Goal: Task Accomplishment & Management: Complete application form

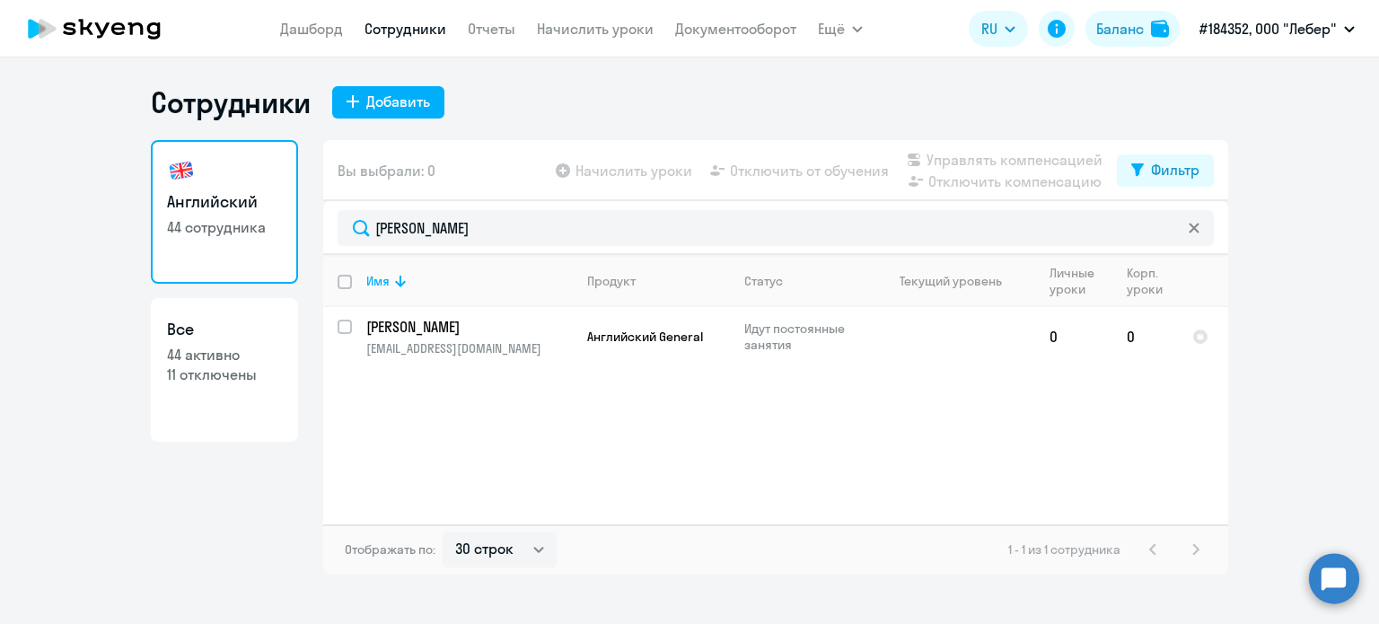
select select "30"
click at [1196, 221] on svg-icon at bounding box center [1194, 228] width 14 height 14
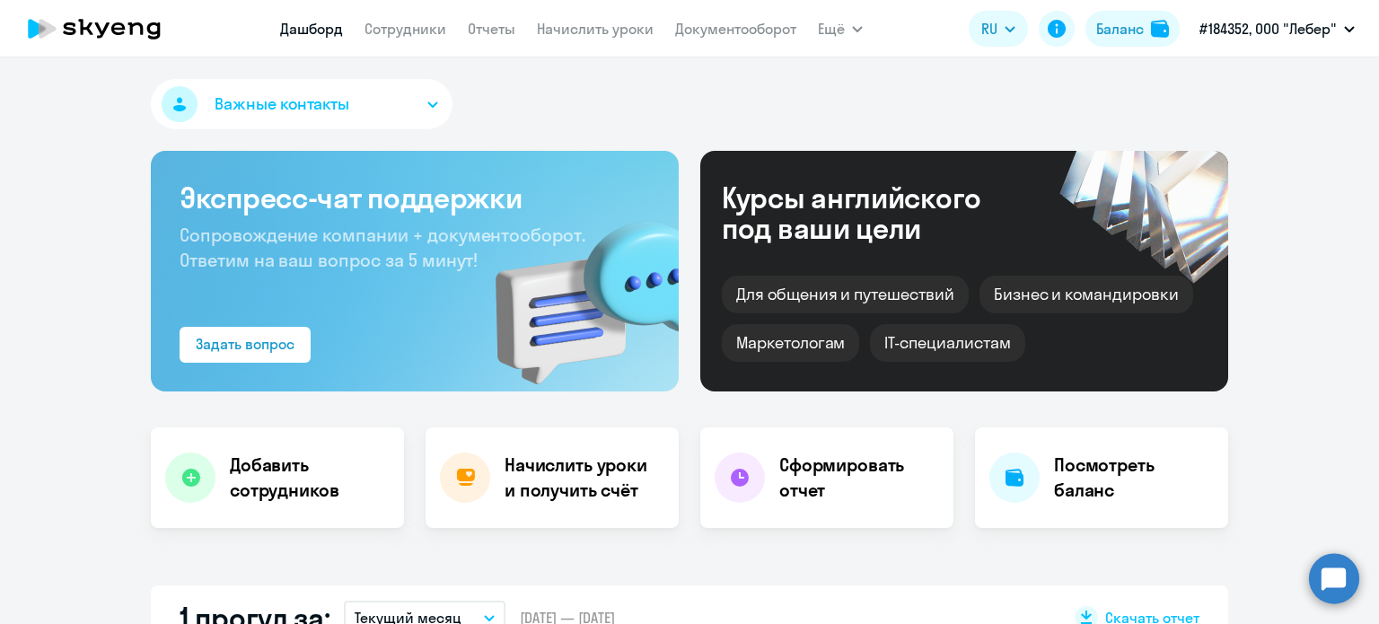
select select "30"
click at [412, 41] on nav "[PERSON_NAME] Отчеты Начислить уроки Документооборот" at bounding box center [538, 29] width 516 height 36
click at [408, 29] on link "Сотрудники" at bounding box center [405, 29] width 82 height 18
select select "30"
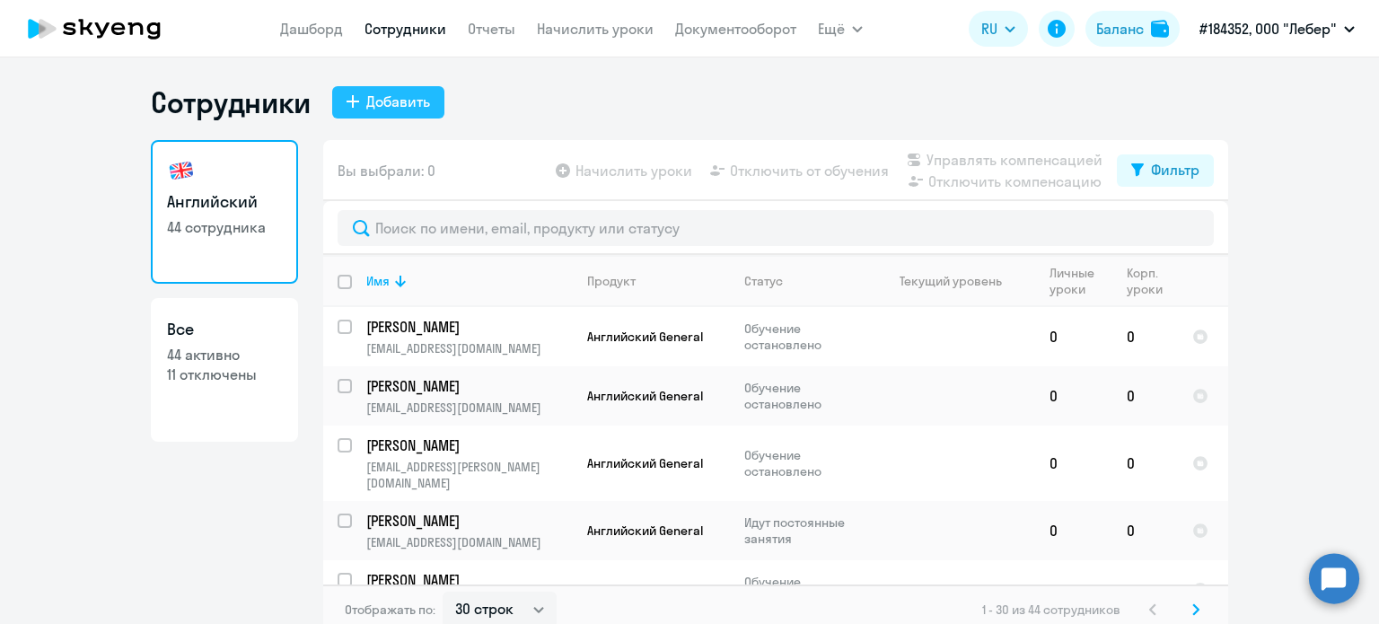
click at [420, 96] on div "Добавить" at bounding box center [398, 102] width 64 height 22
select select "english_adult_not_native_speaker"
select select "3"
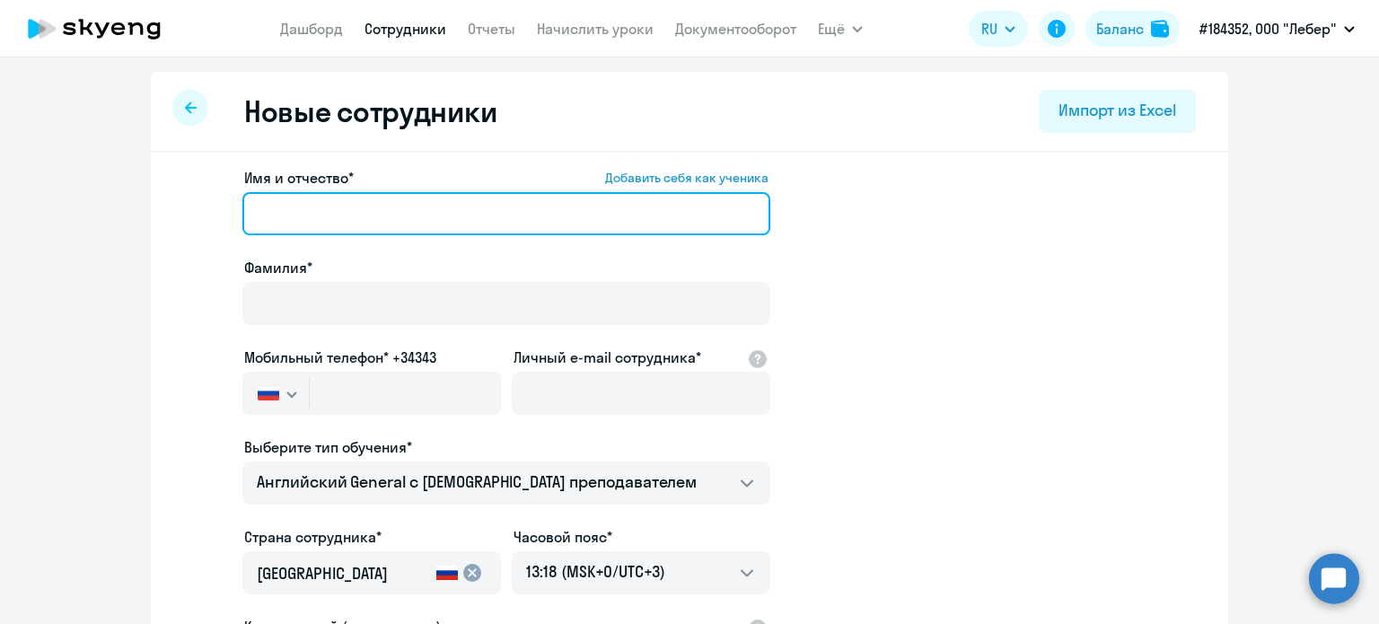
click at [406, 198] on input "Имя и отчество* Добавить себя как ученика" at bounding box center [506, 213] width 528 height 43
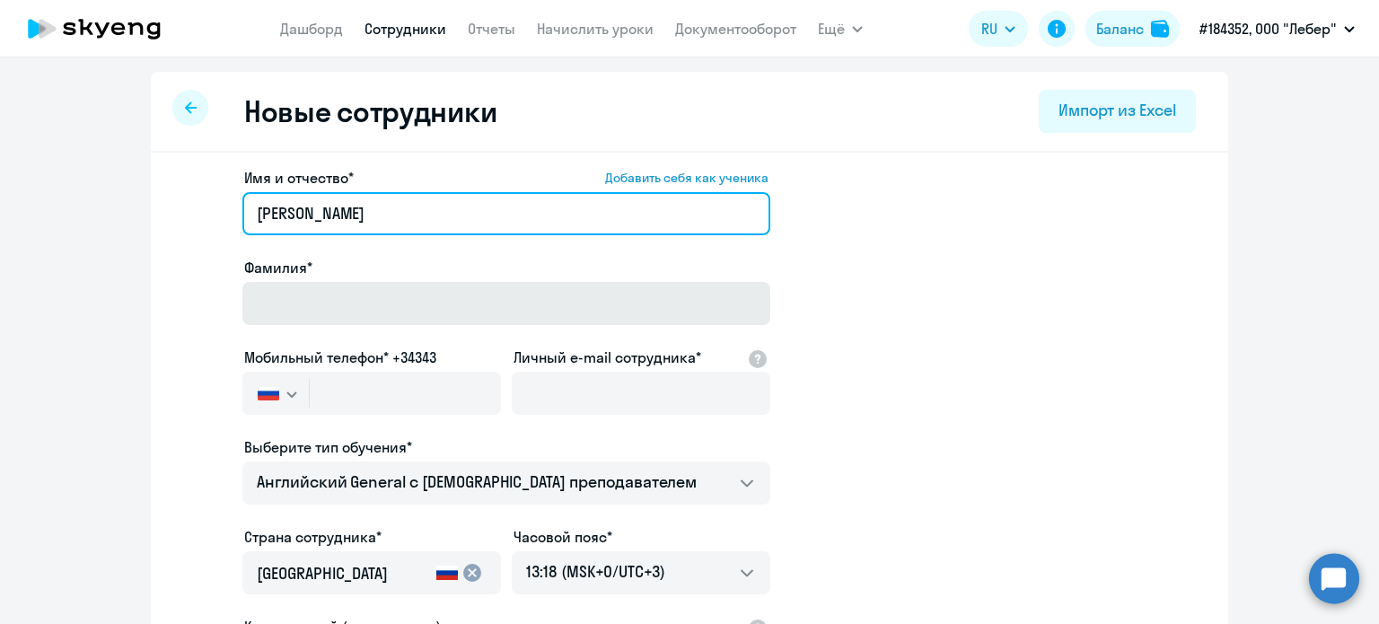
type input "[PERSON_NAME]"
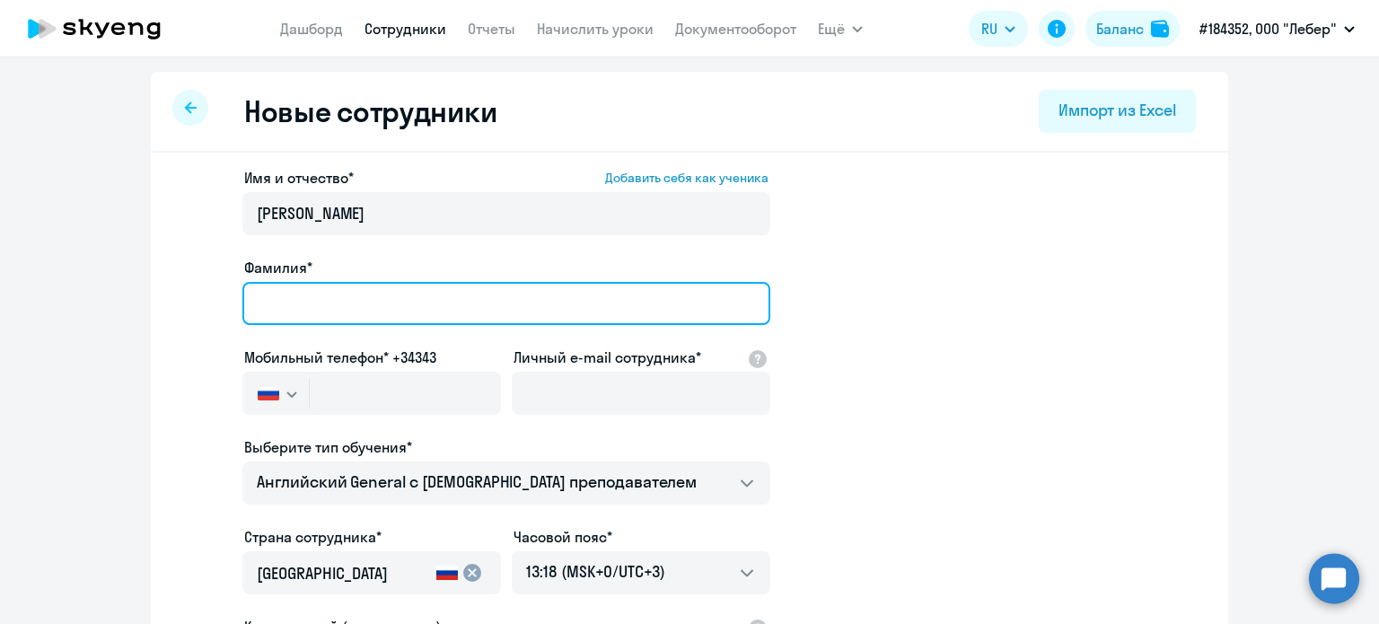
click at [452, 322] on input "Фамилия*" at bounding box center [506, 303] width 528 height 43
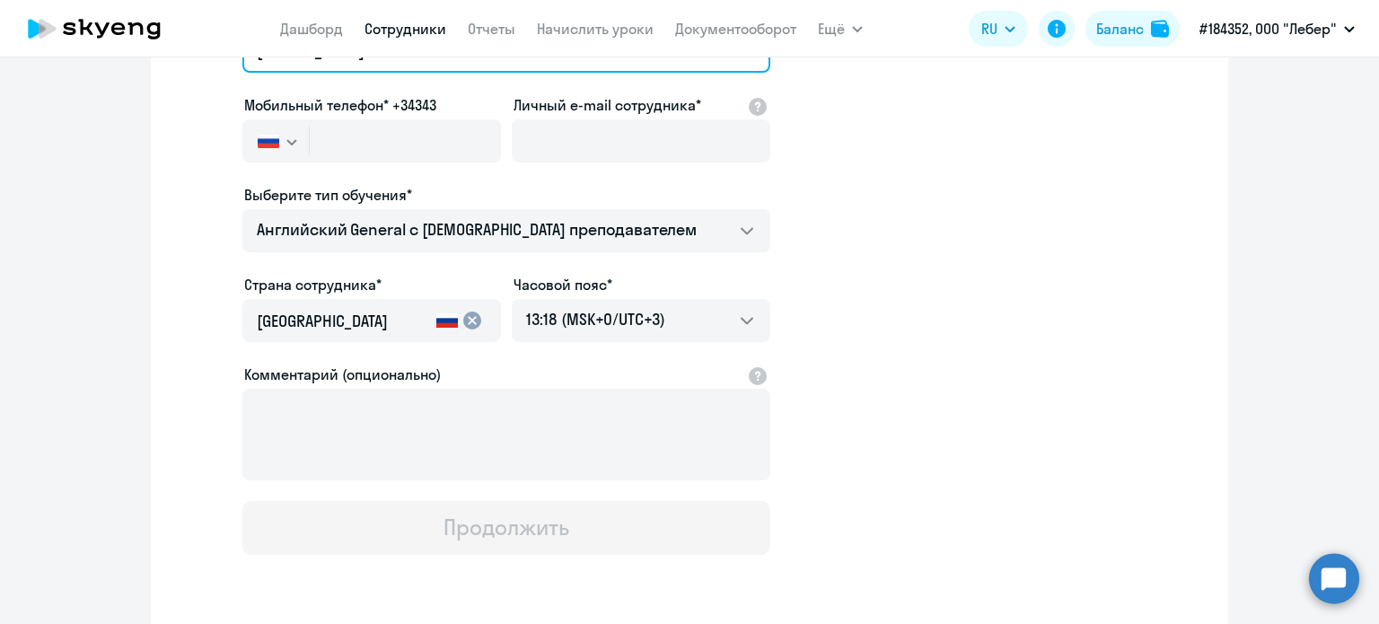
scroll to position [269, 0]
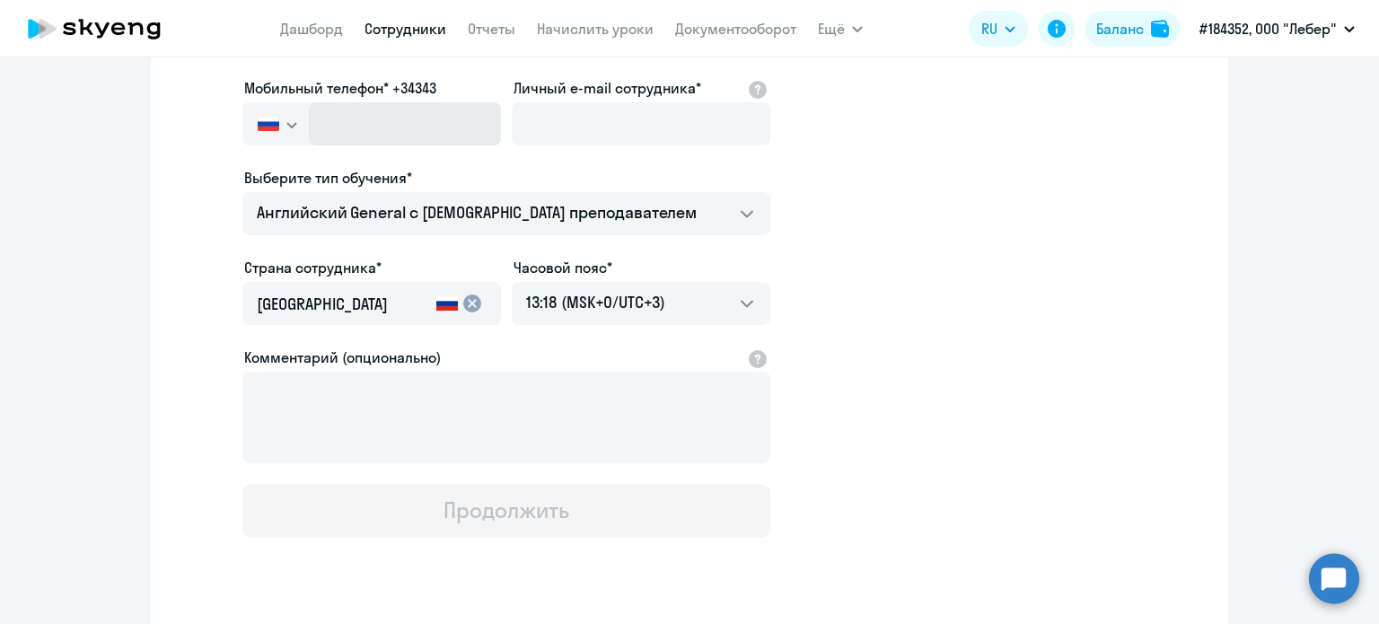
type input "[PERSON_NAME]"
click at [369, 113] on input "text" at bounding box center [405, 123] width 191 height 43
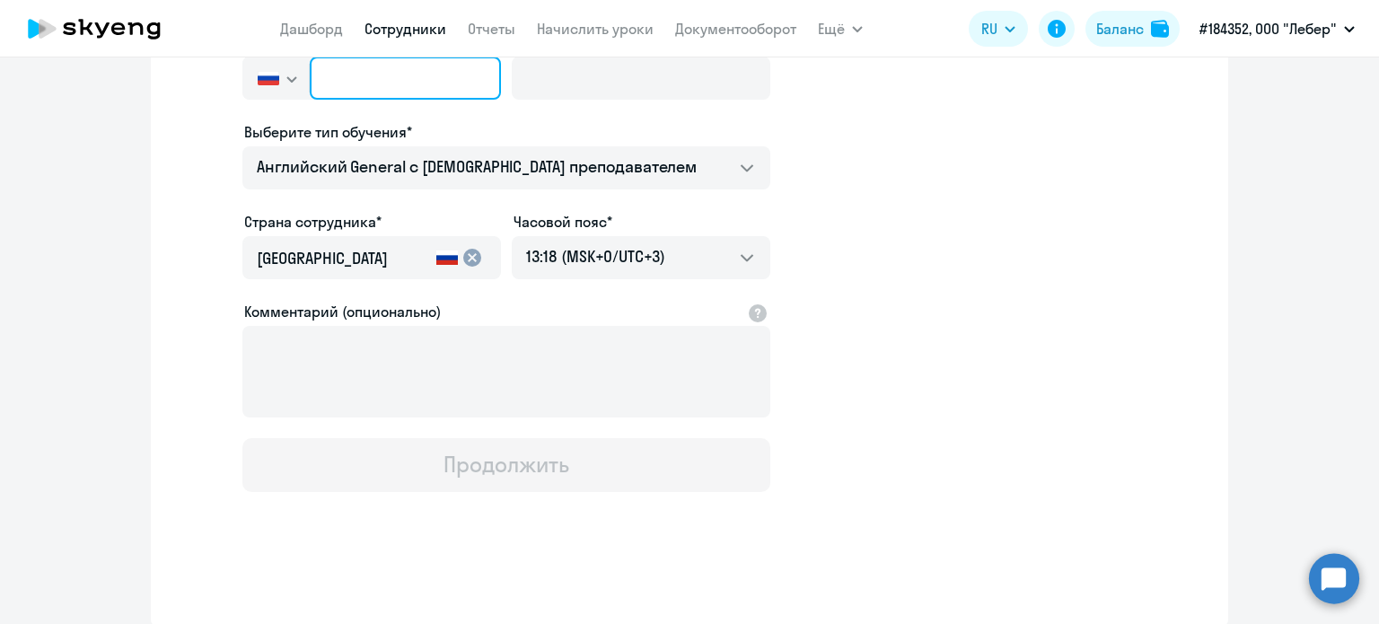
scroll to position [136, 0]
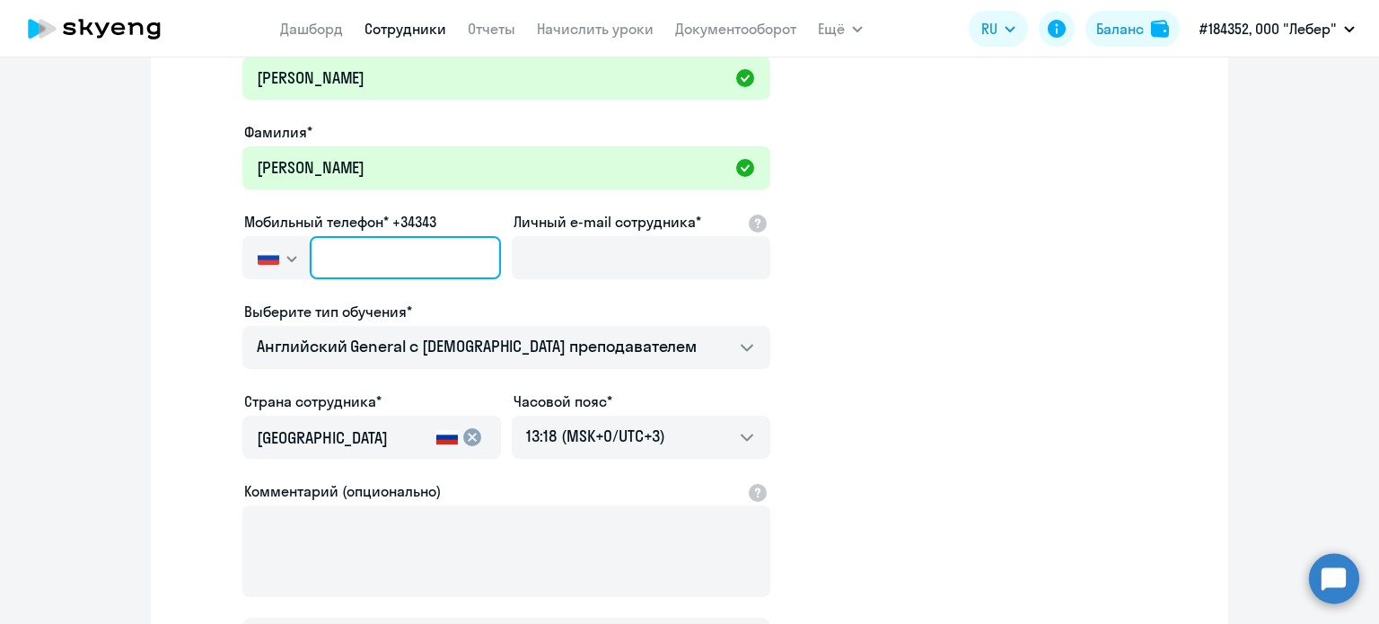
click at [419, 244] on input "text" at bounding box center [405, 257] width 191 height 43
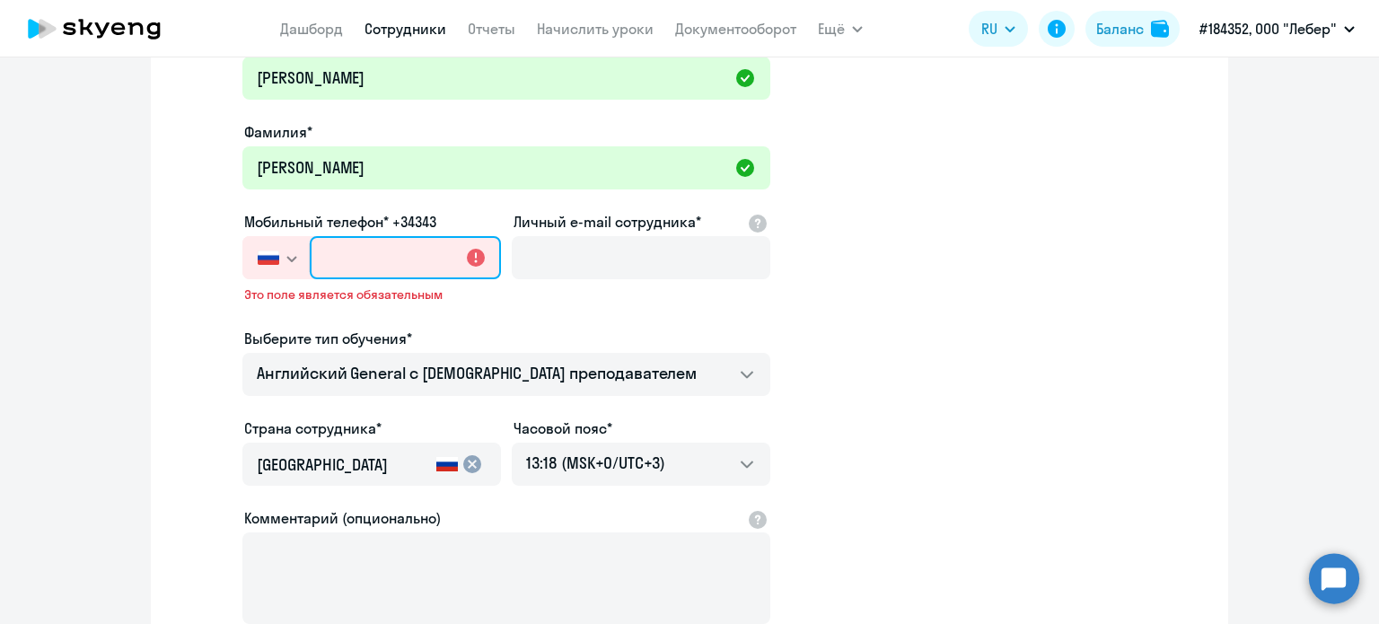
click at [368, 258] on input "text" at bounding box center [405, 257] width 191 height 43
click at [405, 255] on input "text" at bounding box center [405, 257] width 191 height 43
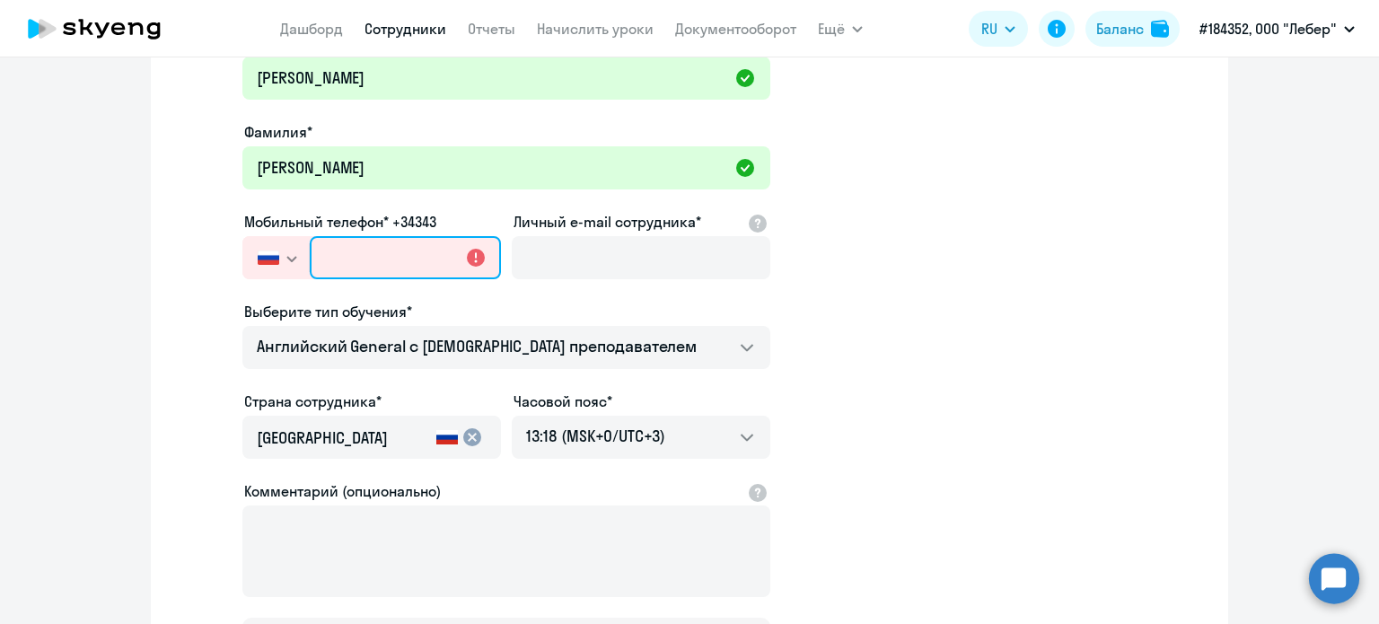
paste input "[PHONE_NUMBER]"
type input "[PHONE_NUMBER]"
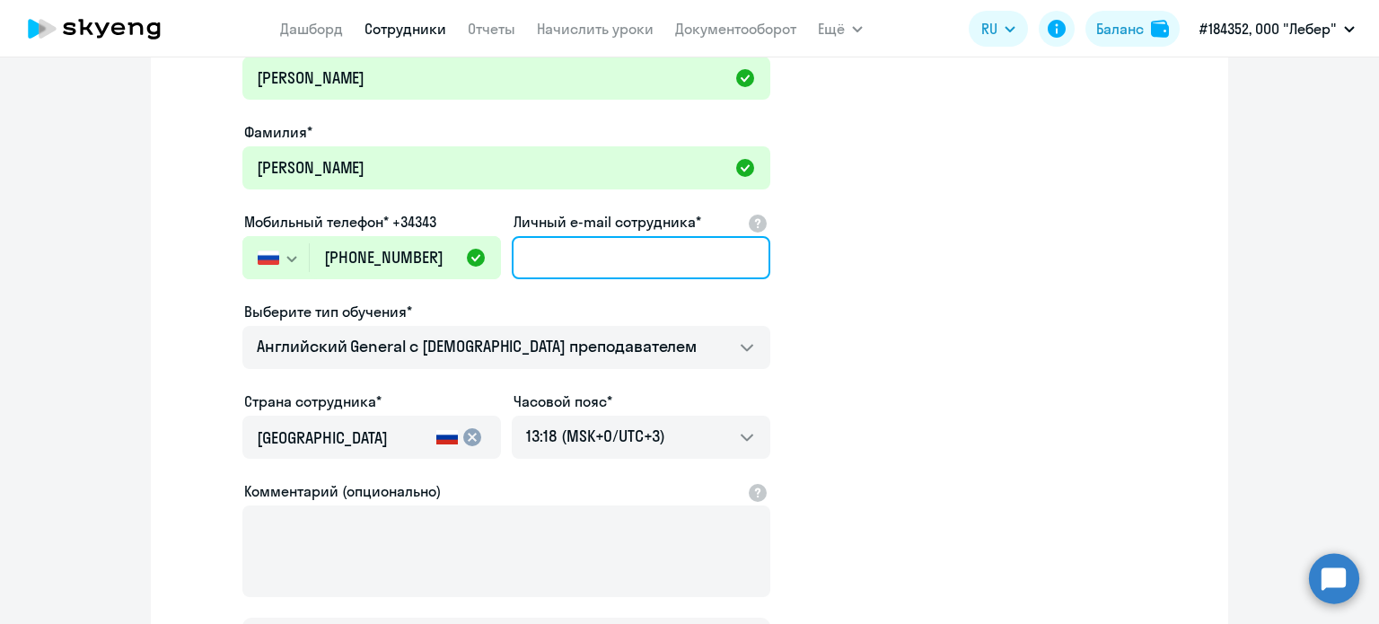
click at [553, 241] on input "Личный e-mail сотрудника*" at bounding box center [641, 257] width 259 height 43
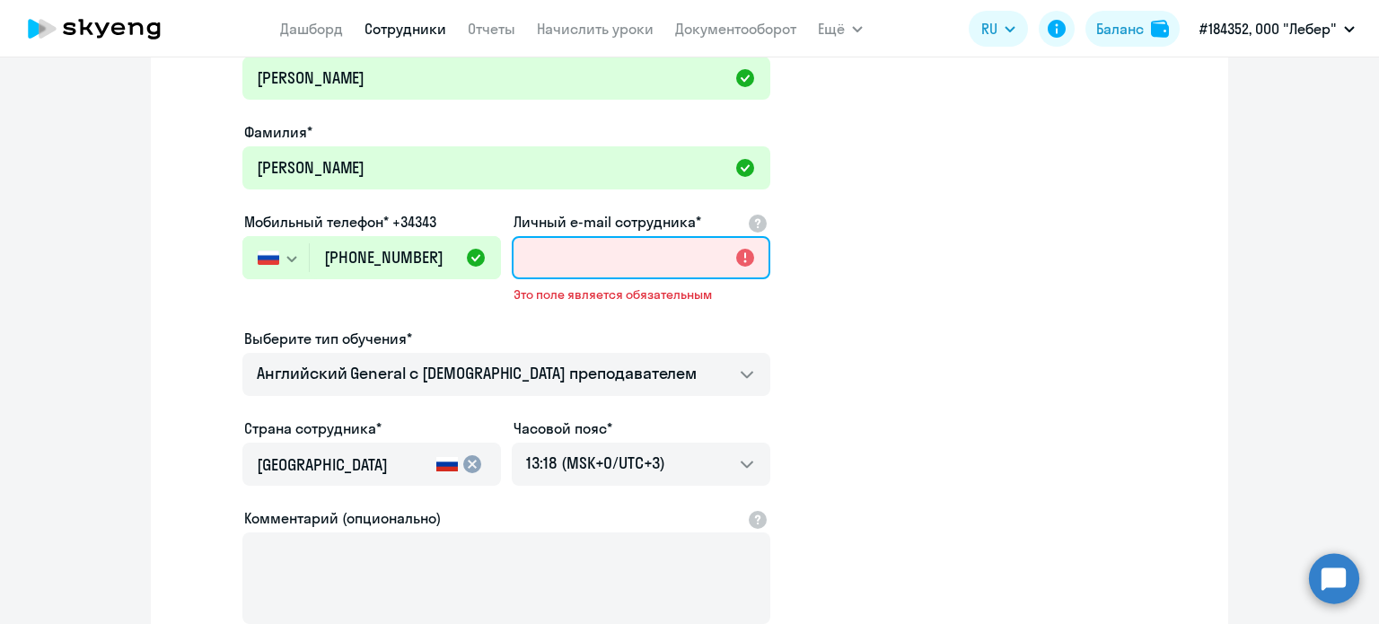
paste input "[PERSON_NAME][EMAIL_ADDRESS][PERSON_NAME][DOMAIN_NAME]"
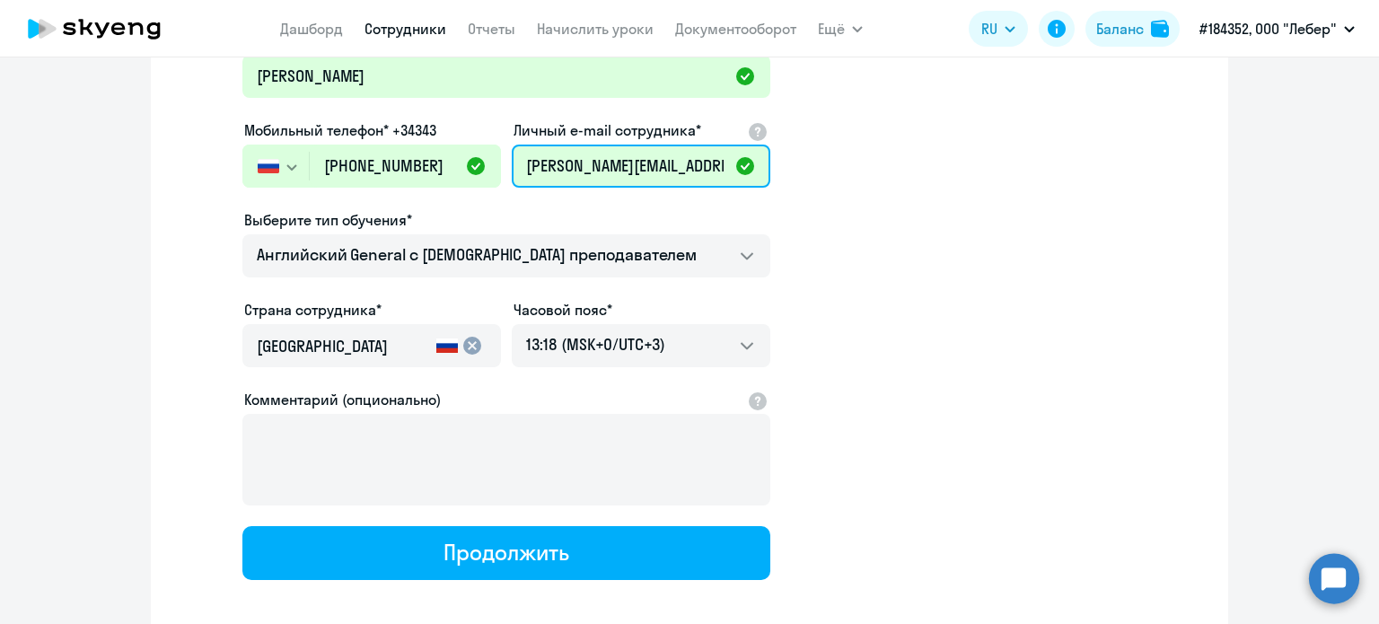
scroll to position [315, 0]
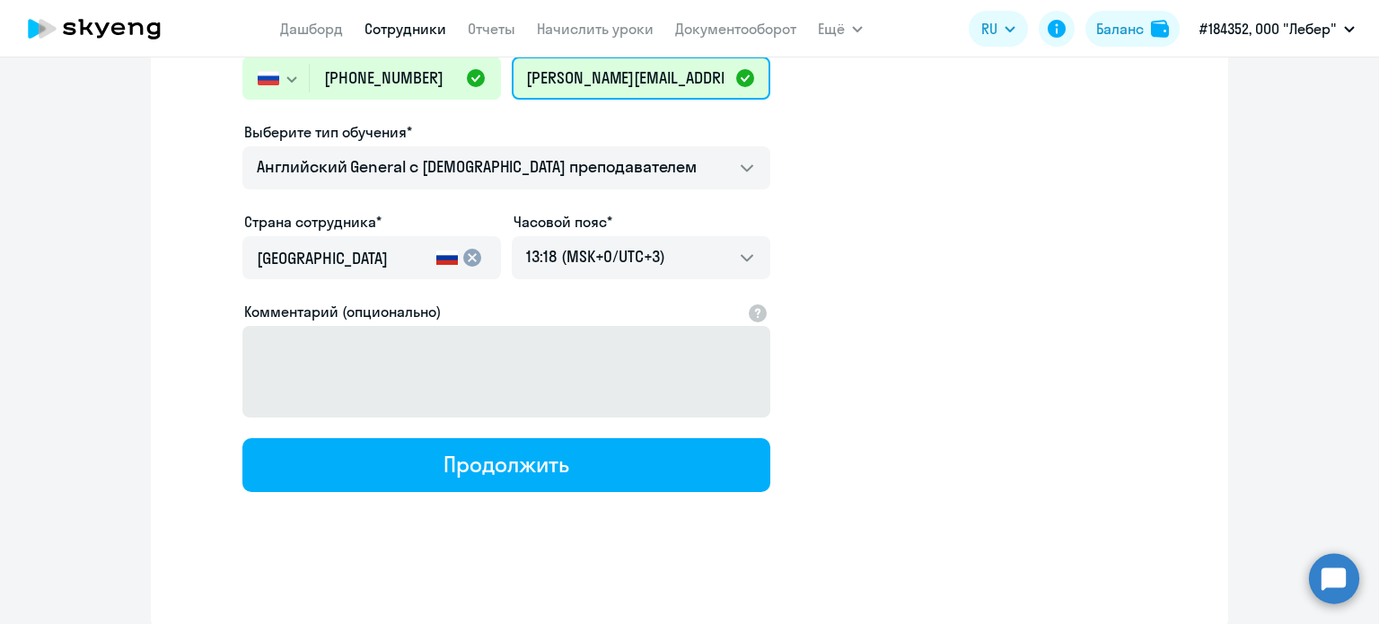
type input "[PERSON_NAME][EMAIL_ADDRESS][PERSON_NAME][DOMAIN_NAME]"
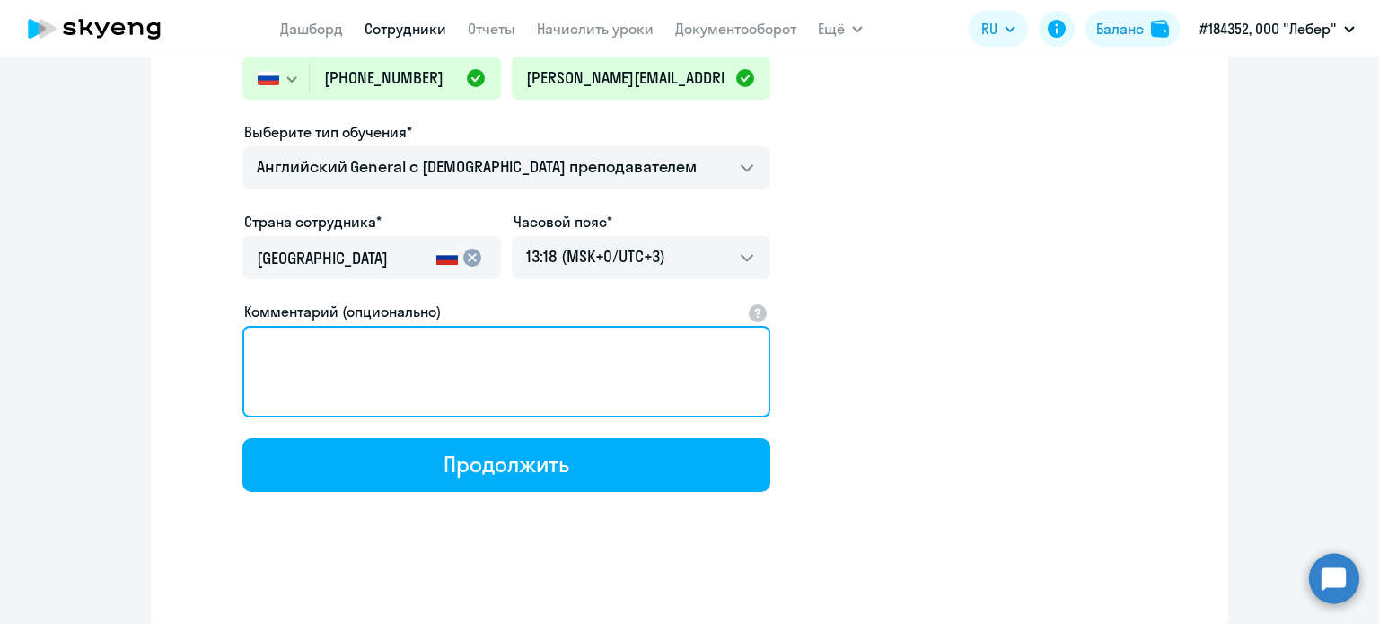
click at [460, 363] on textarea "Комментарий (опционально)" at bounding box center [506, 372] width 528 height 92
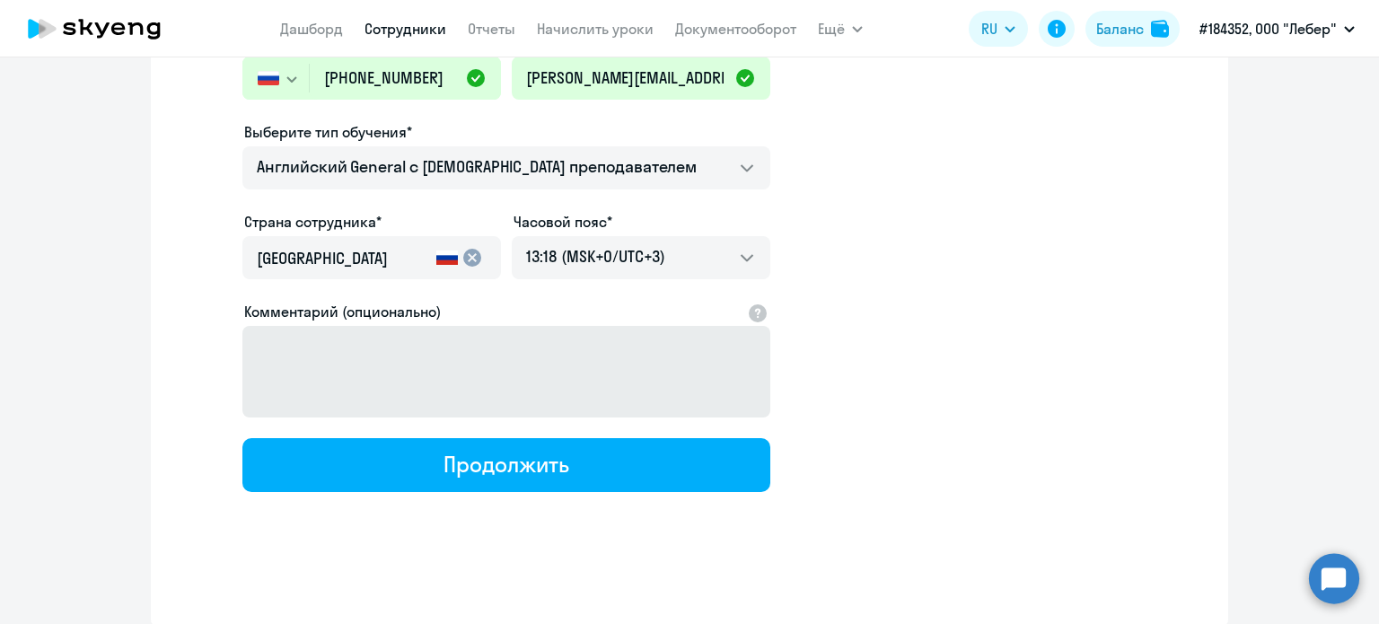
drag, startPoint x: 467, startPoint y: 471, endPoint x: 513, endPoint y: 401, distance: 83.7
click at [467, 470] on div "Продолжить" at bounding box center [505, 464] width 125 height 29
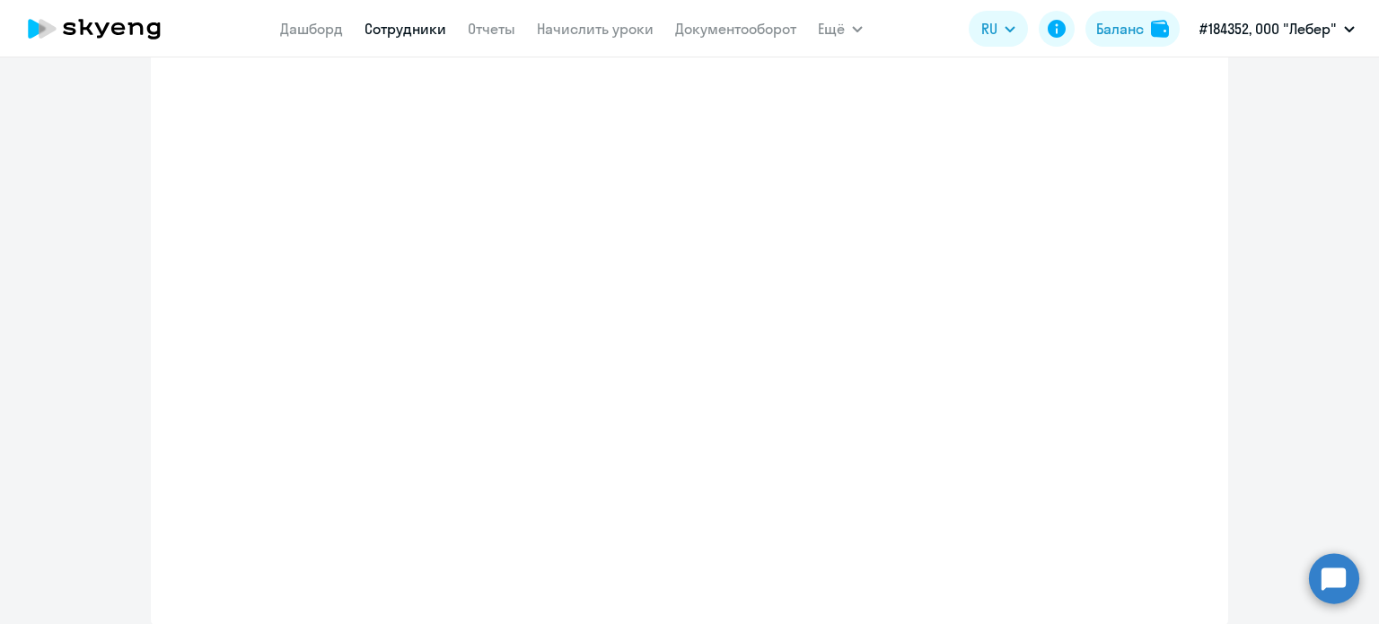
select select "english_adult_not_native_speaker"
select select "3"
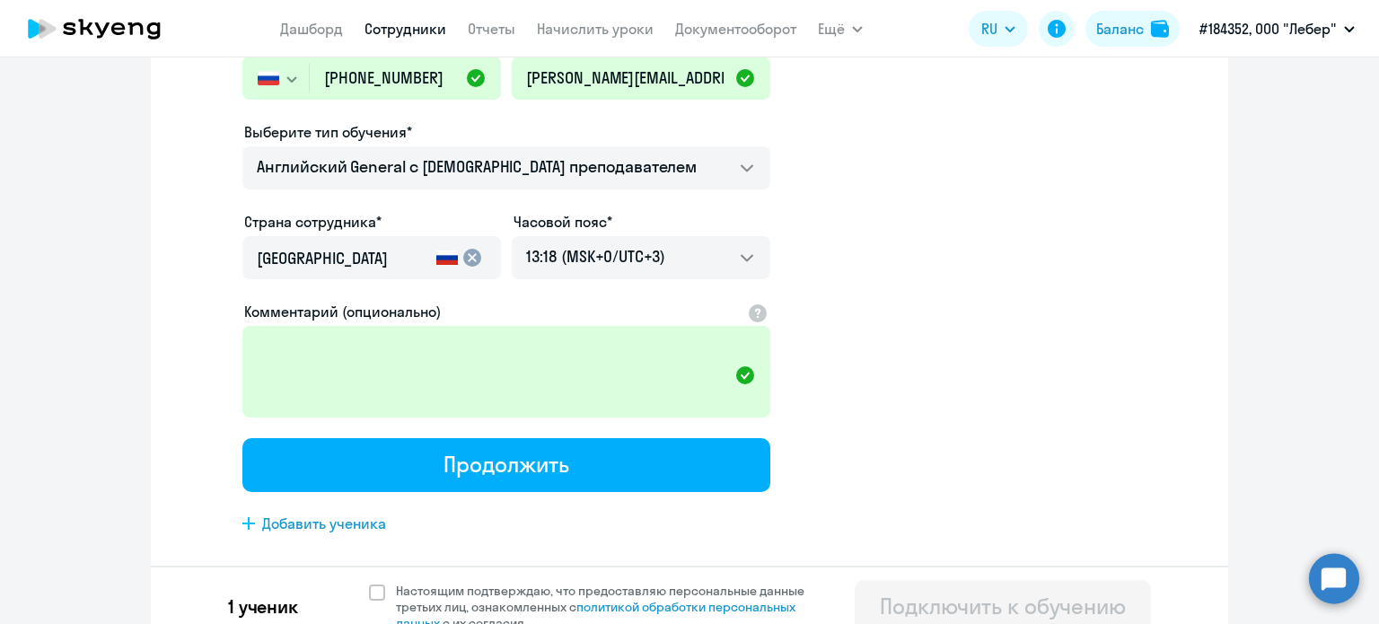
scroll to position [0, 0]
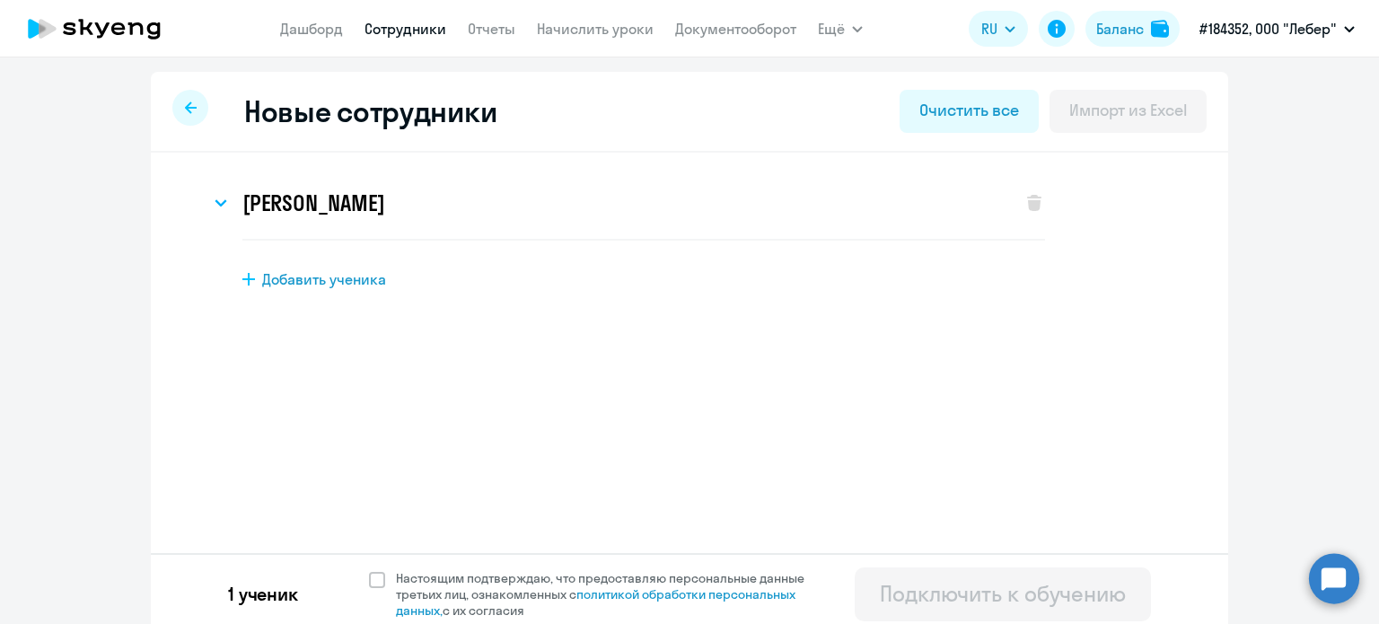
click at [190, 200] on div "[PERSON_NAME] Имя и отчество* Добавить себя как ученика [PERSON_NAME]* [PERSON_…" at bounding box center [690, 207] width 1020 height 81
click at [215, 207] on svg-icon at bounding box center [221, 203] width 22 height 22
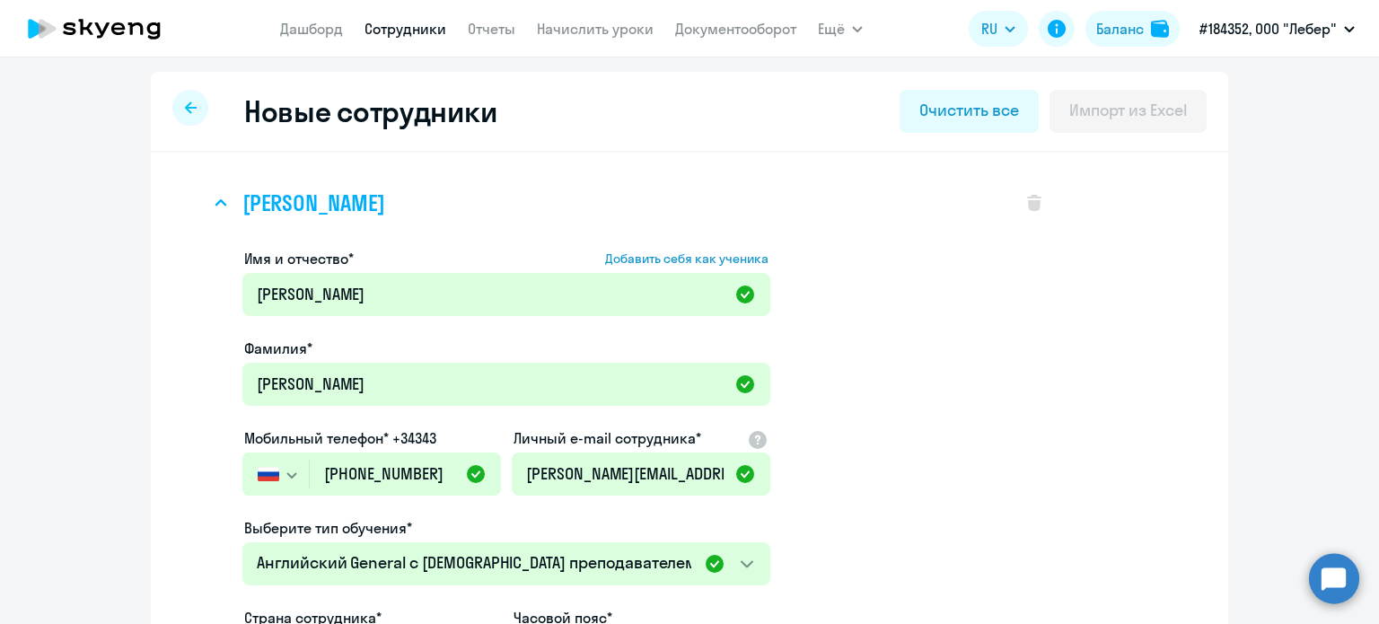
click at [215, 207] on svg-icon at bounding box center [221, 203] width 22 height 22
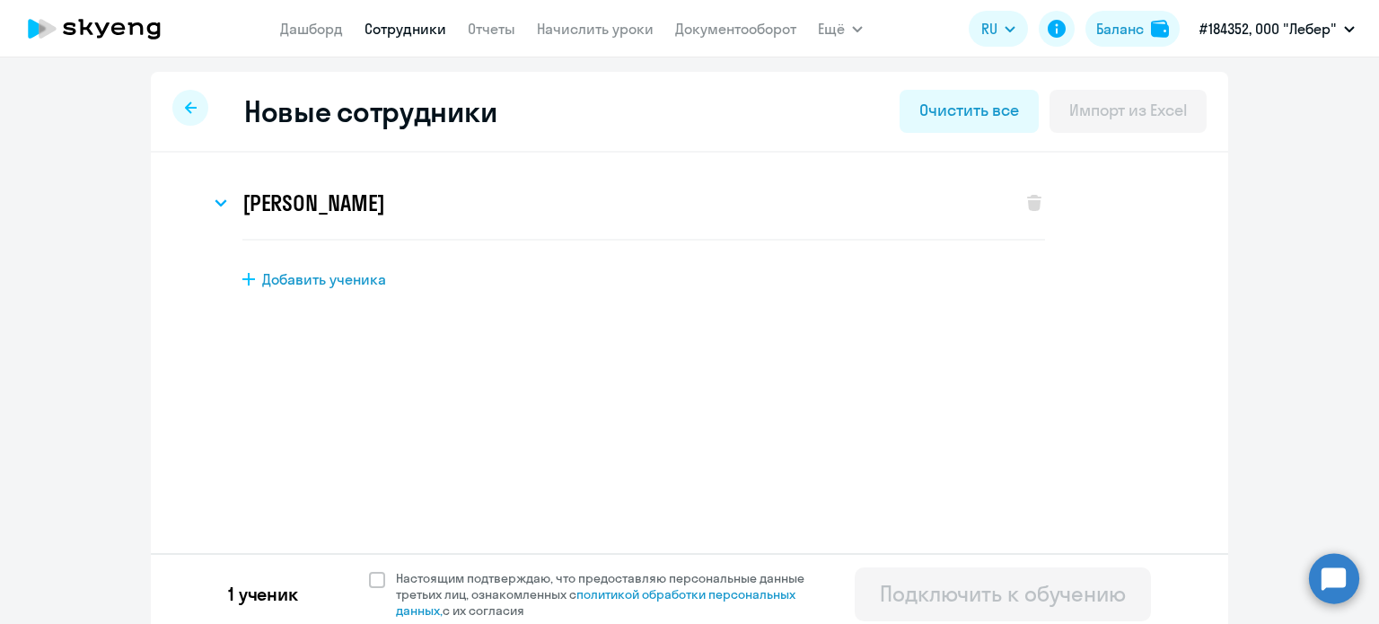
click at [292, 280] on span "Добавить ученика" at bounding box center [324, 279] width 124 height 20
select select "english_adult_not_native_speaker"
select select "3"
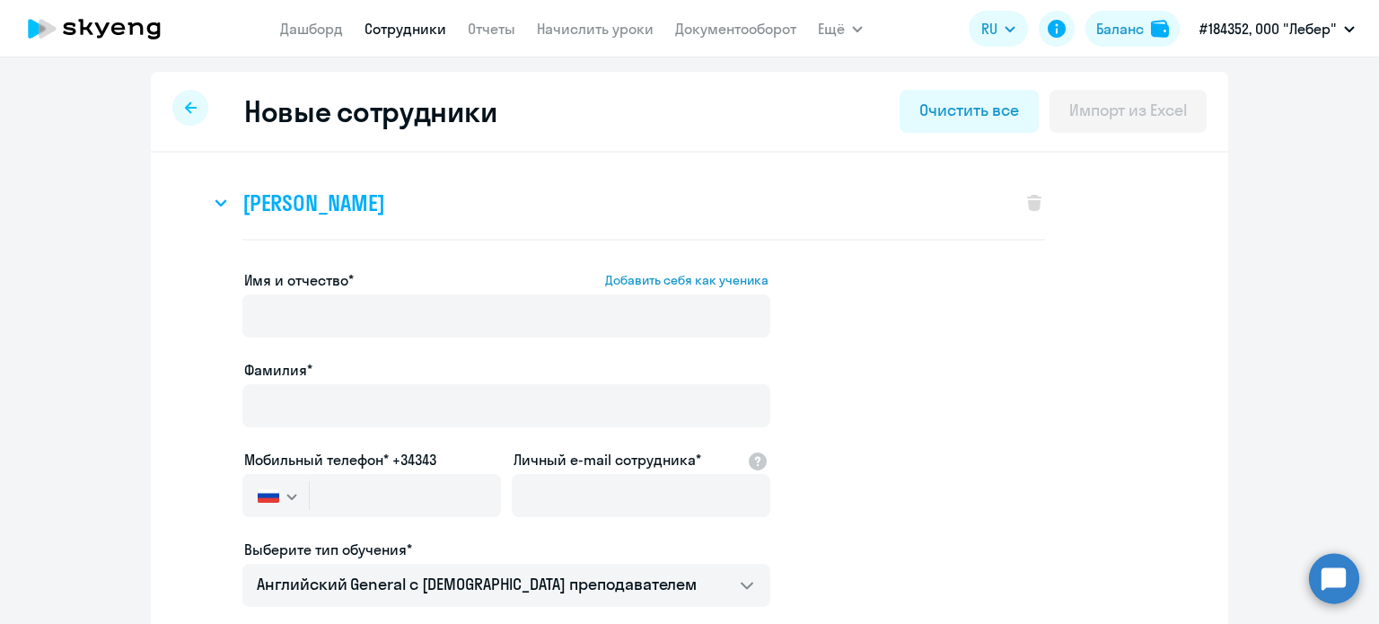
click at [215, 204] on icon at bounding box center [221, 202] width 13 height 7
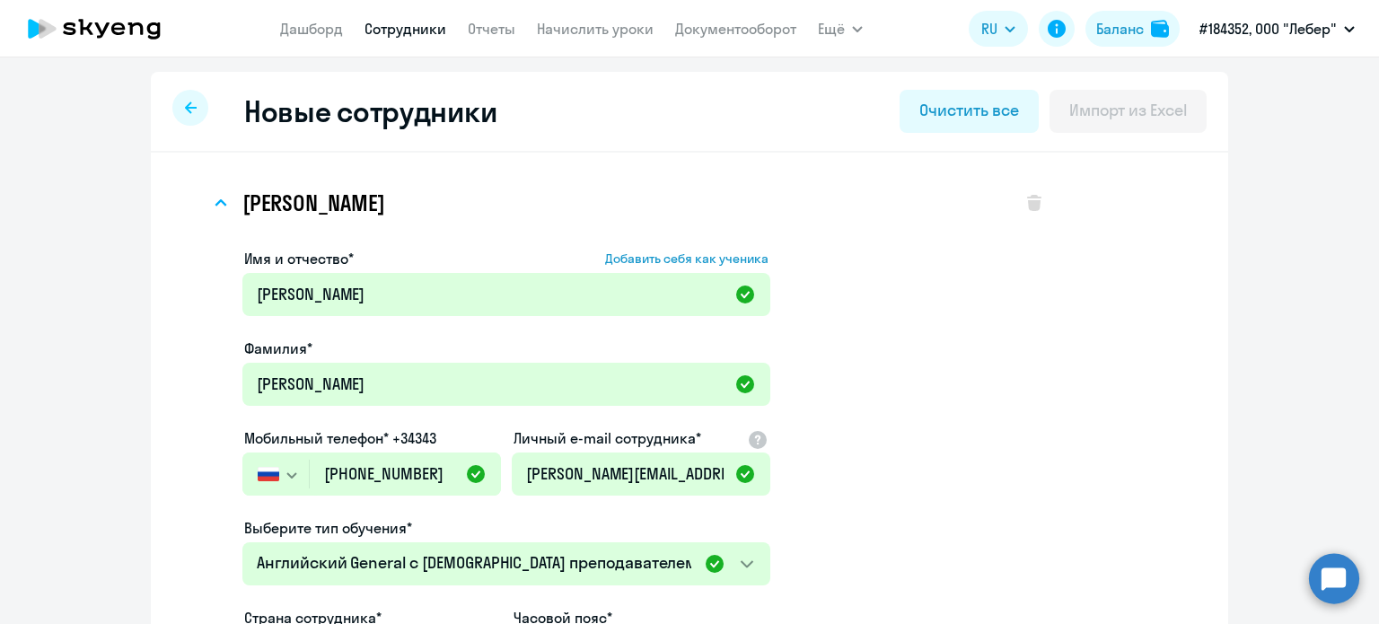
click at [176, 110] on div at bounding box center [190, 108] width 36 height 36
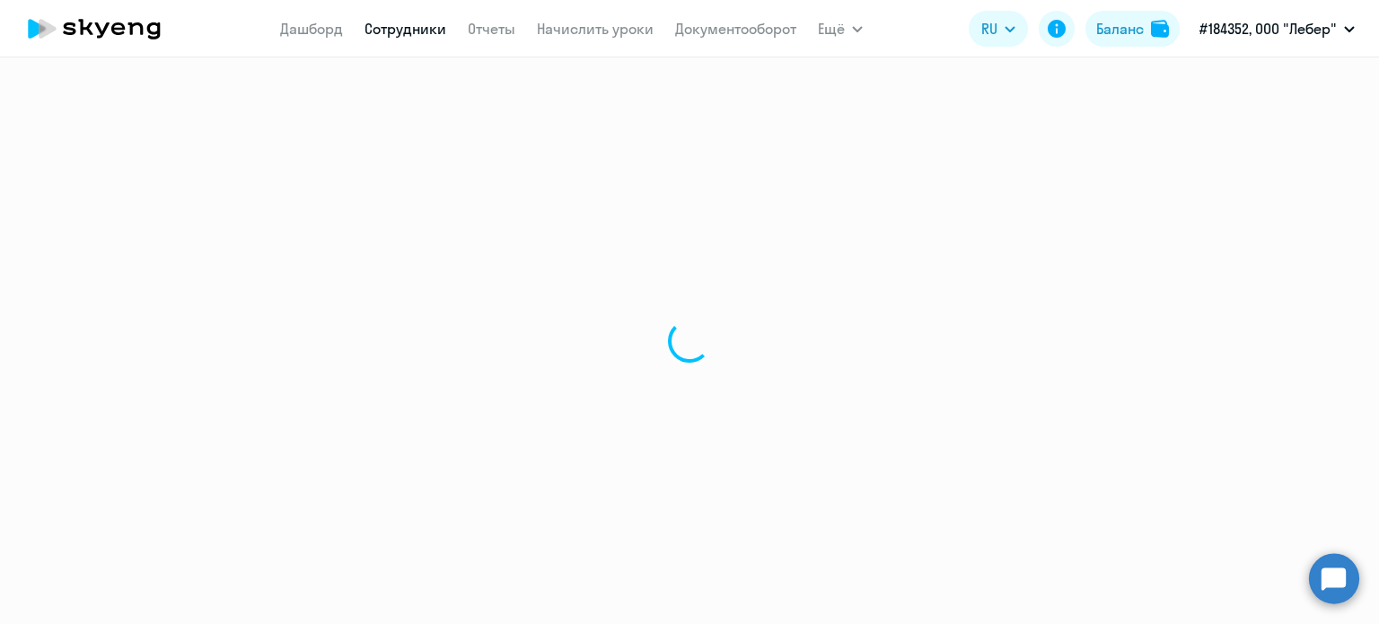
select select "30"
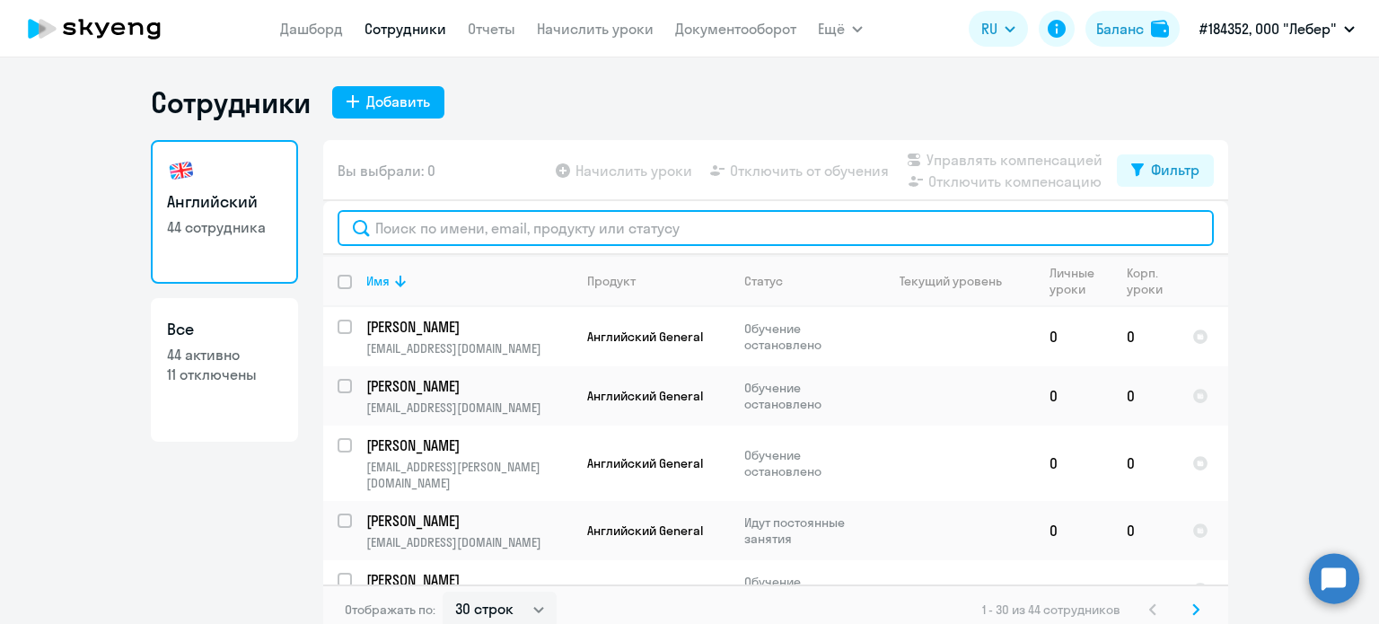
click at [404, 217] on input "text" at bounding box center [776, 228] width 876 height 36
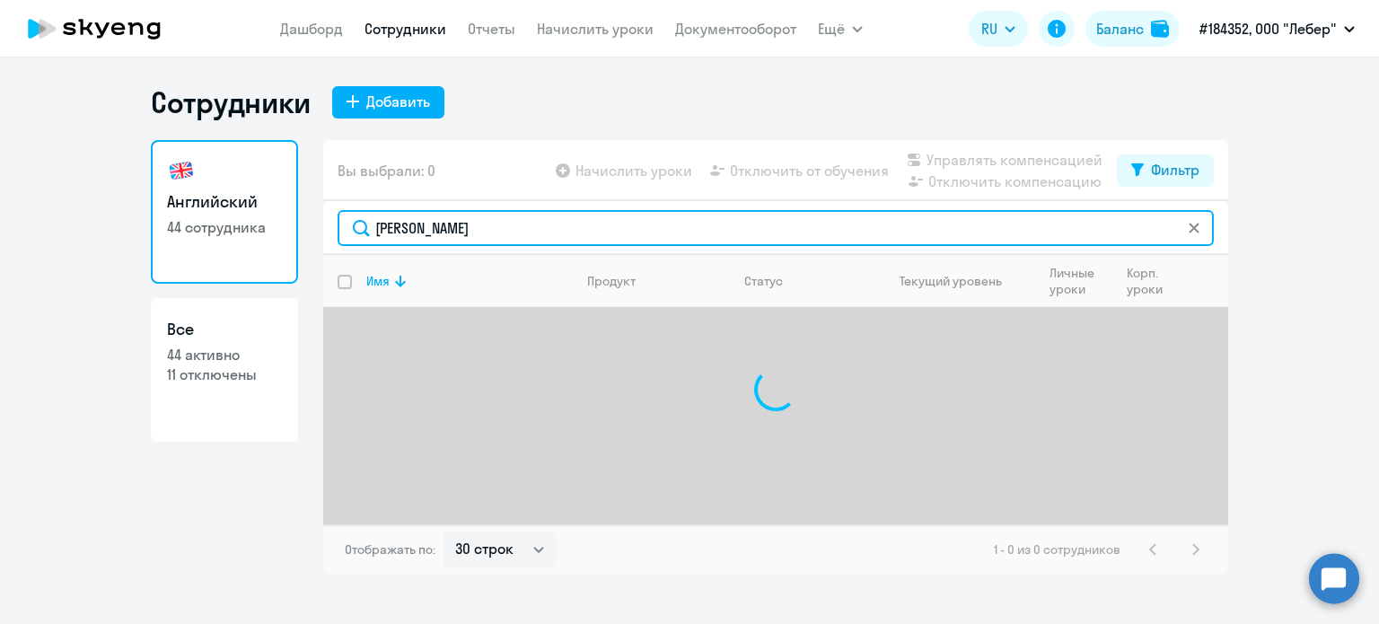
type input "[PERSON_NAME]"
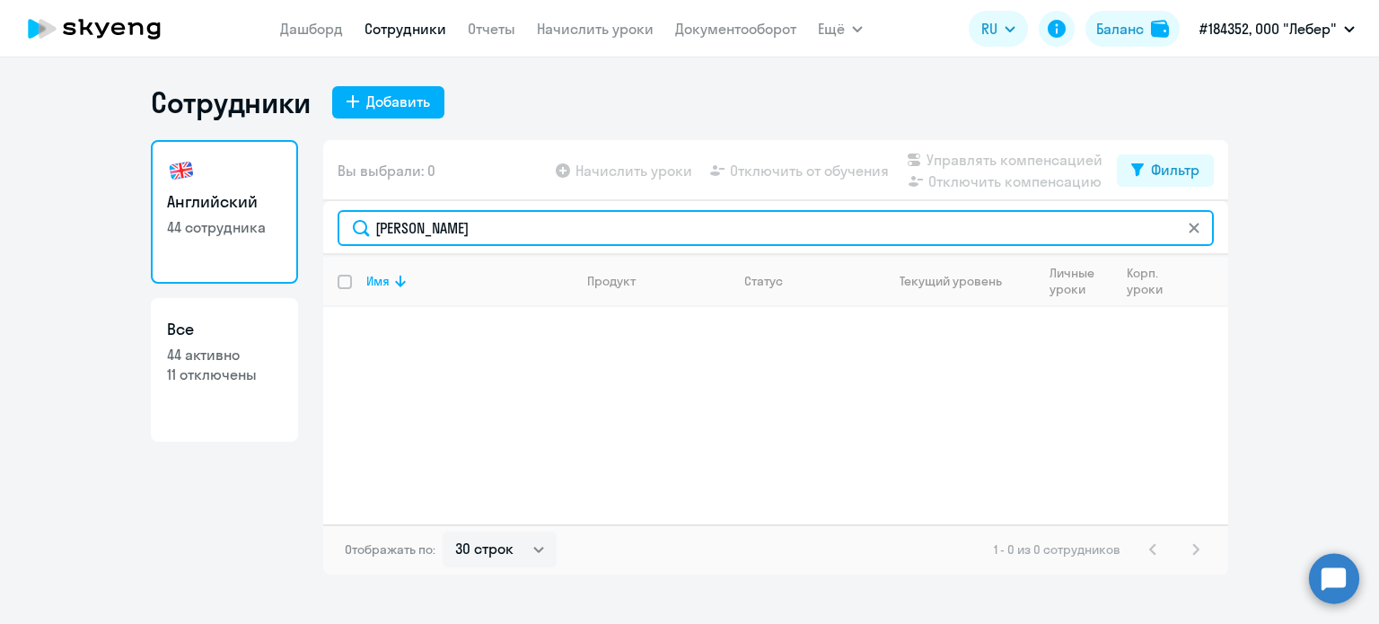
drag, startPoint x: 470, startPoint y: 233, endPoint x: 338, endPoint y: 227, distance: 133.0
click at [338, 227] on input "[PERSON_NAME]" at bounding box center [776, 228] width 876 height 36
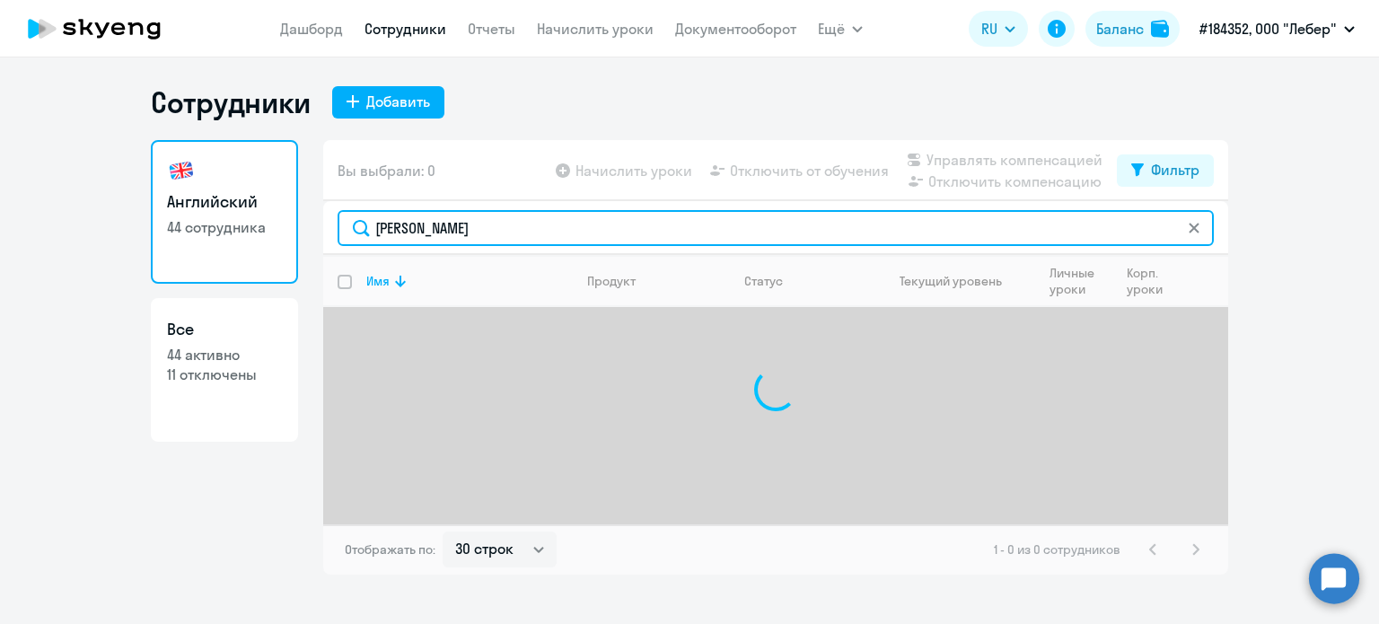
type input "[PERSON_NAME]"
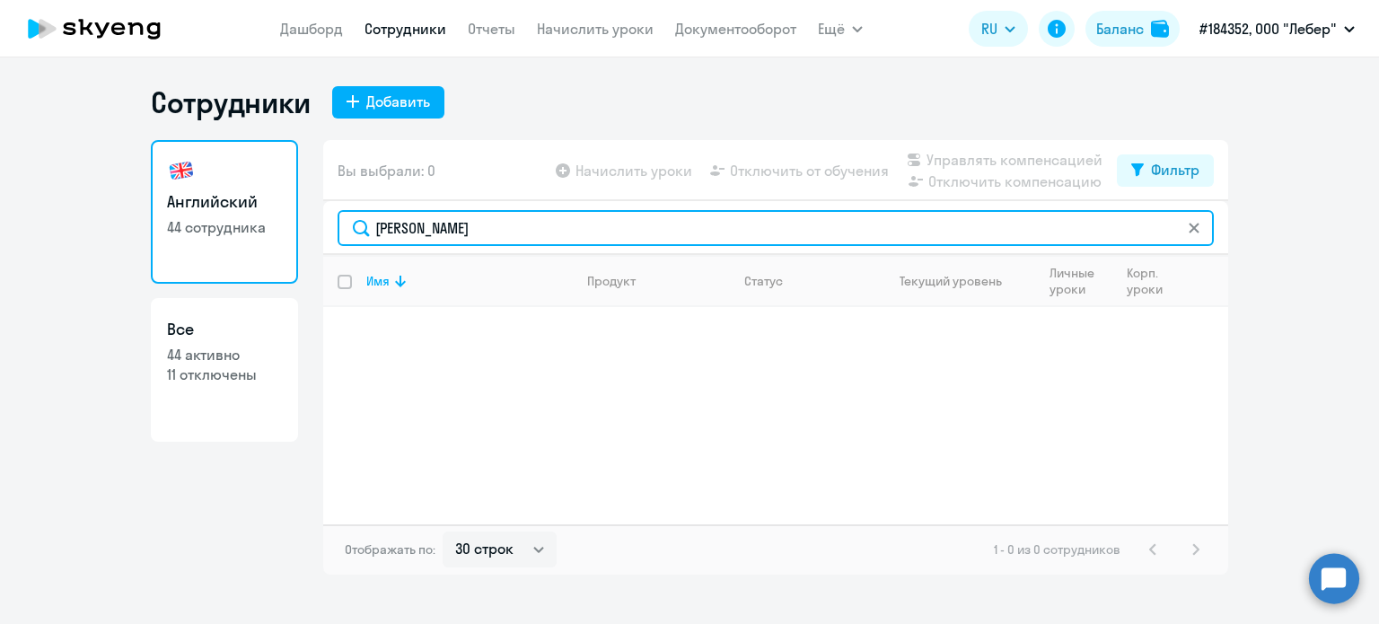
drag, startPoint x: 460, startPoint y: 225, endPoint x: 342, endPoint y: 229, distance: 117.6
click at [342, 229] on input "[PERSON_NAME]" at bounding box center [776, 228] width 876 height 36
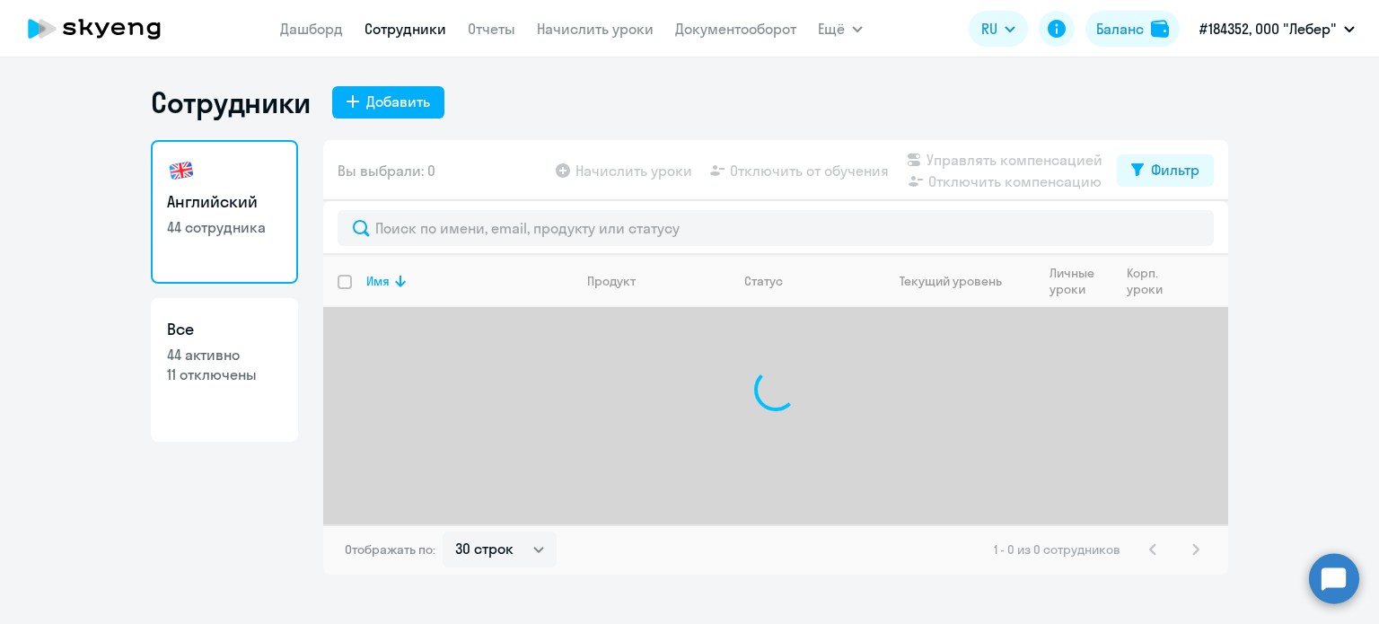
select select "30"
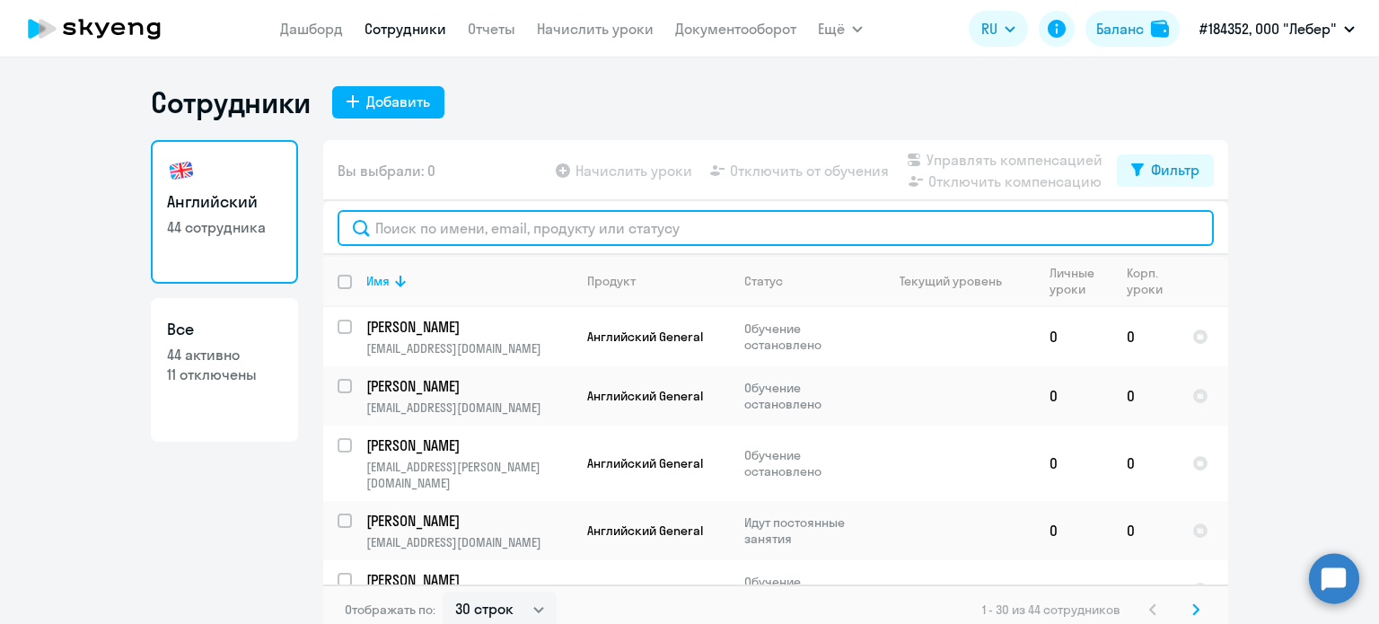
click at [434, 232] on input "text" at bounding box center [776, 228] width 876 height 36
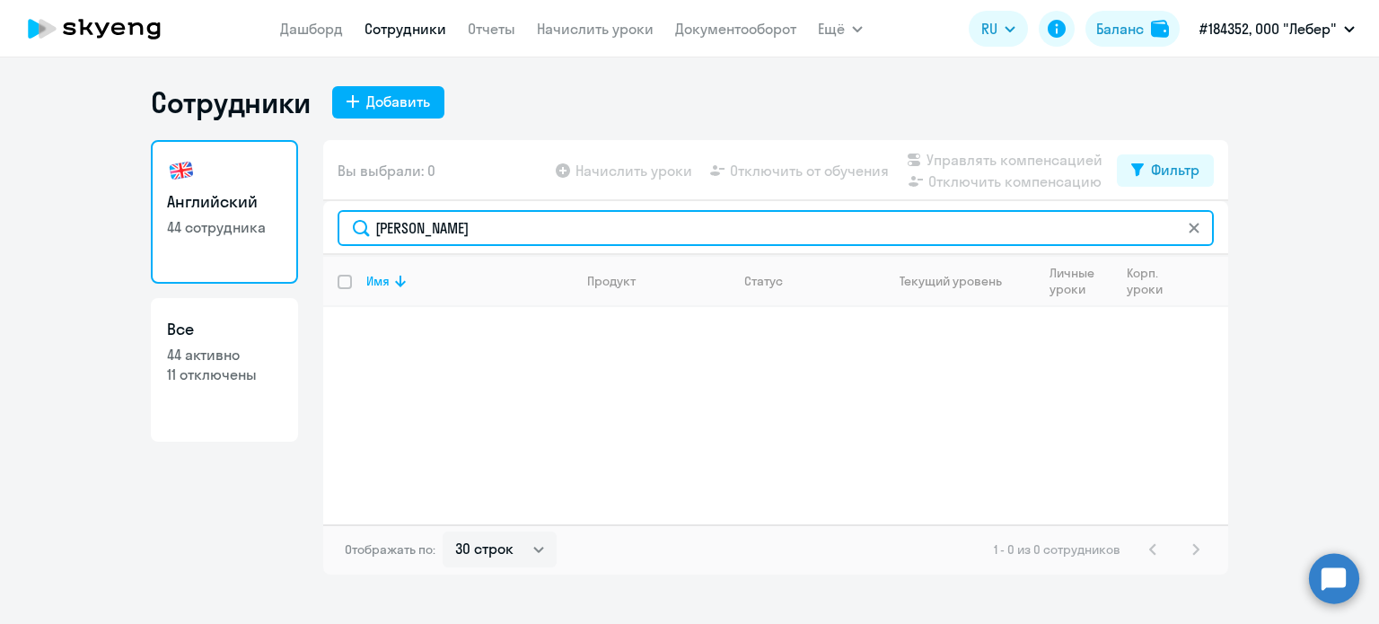
type input "[PERSON_NAME]"
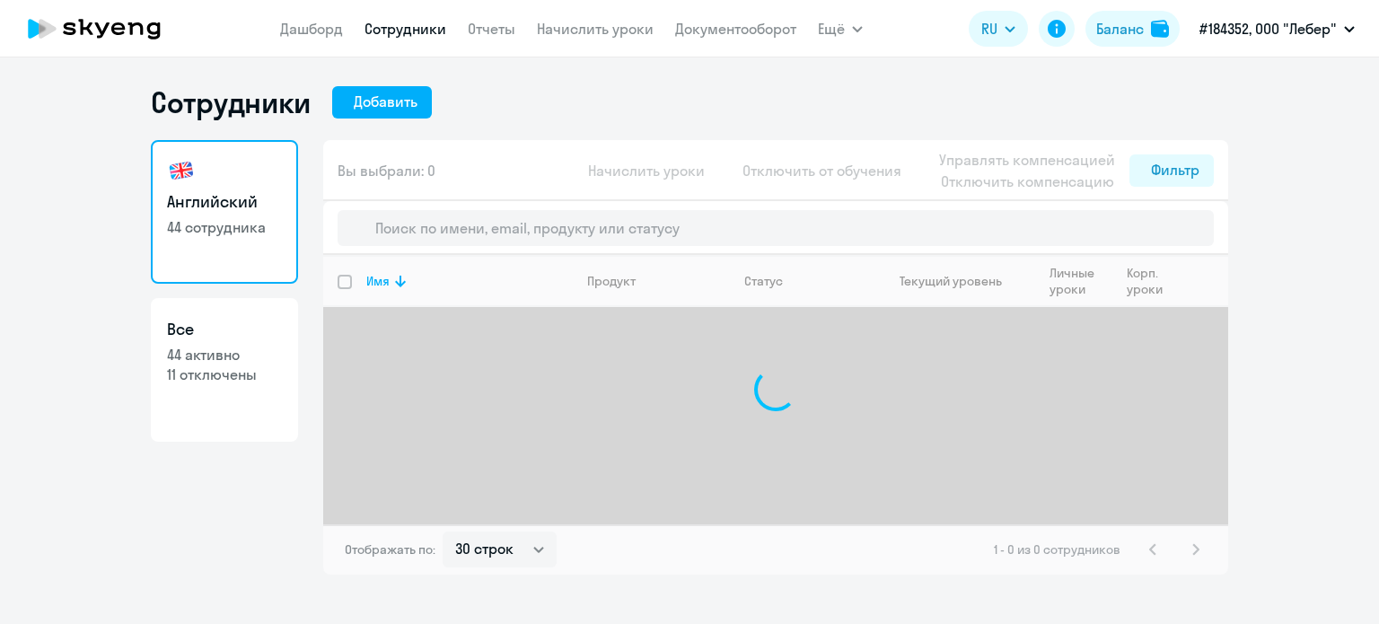
select select "30"
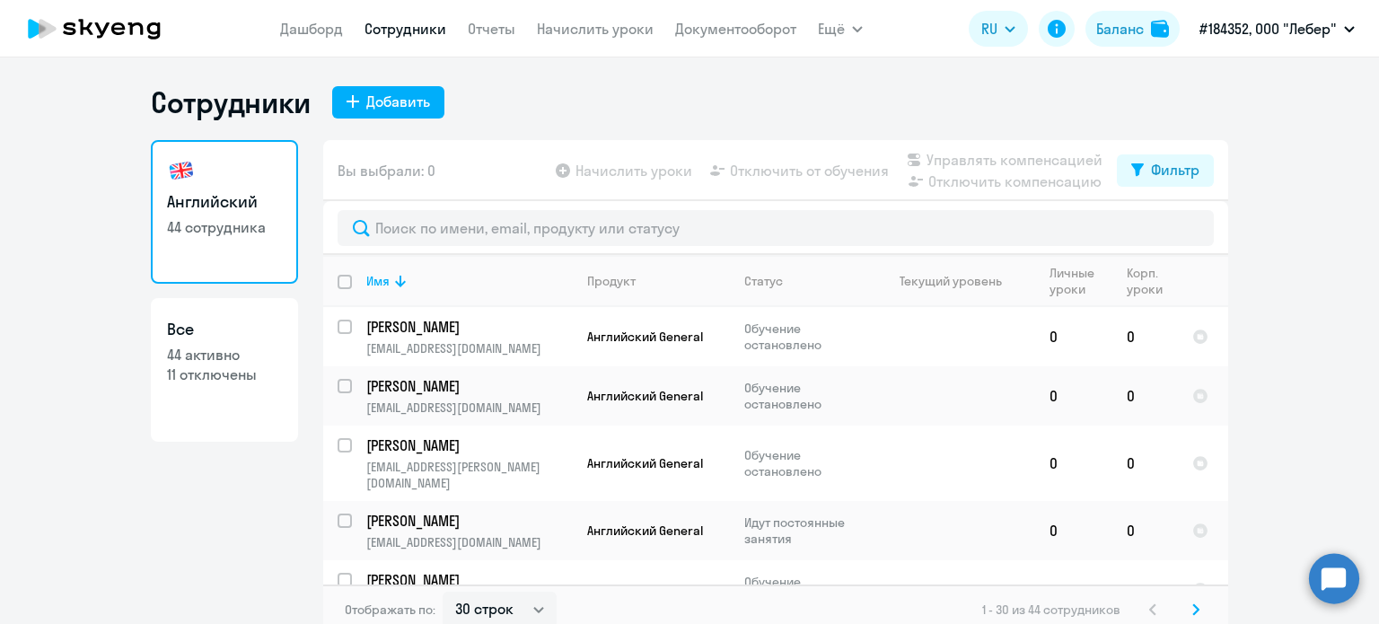
click at [405, 25] on link "Сотрудники" at bounding box center [405, 29] width 82 height 18
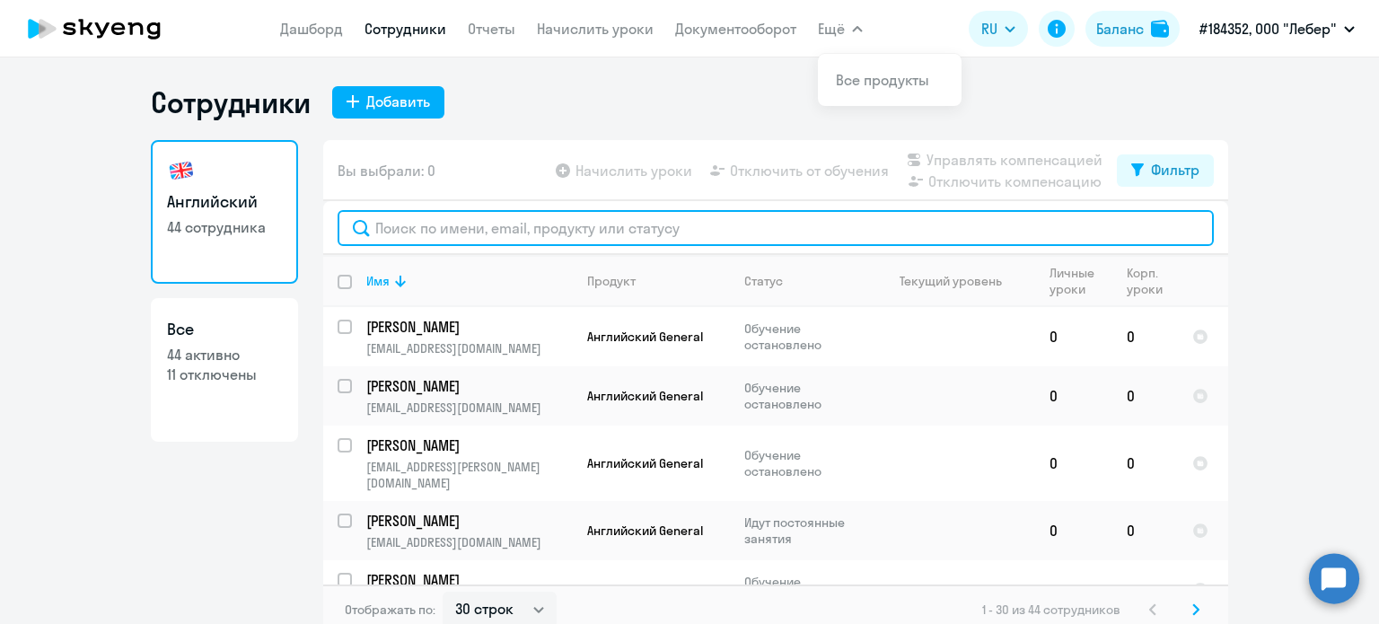
click at [394, 224] on input "text" at bounding box center [776, 228] width 876 height 36
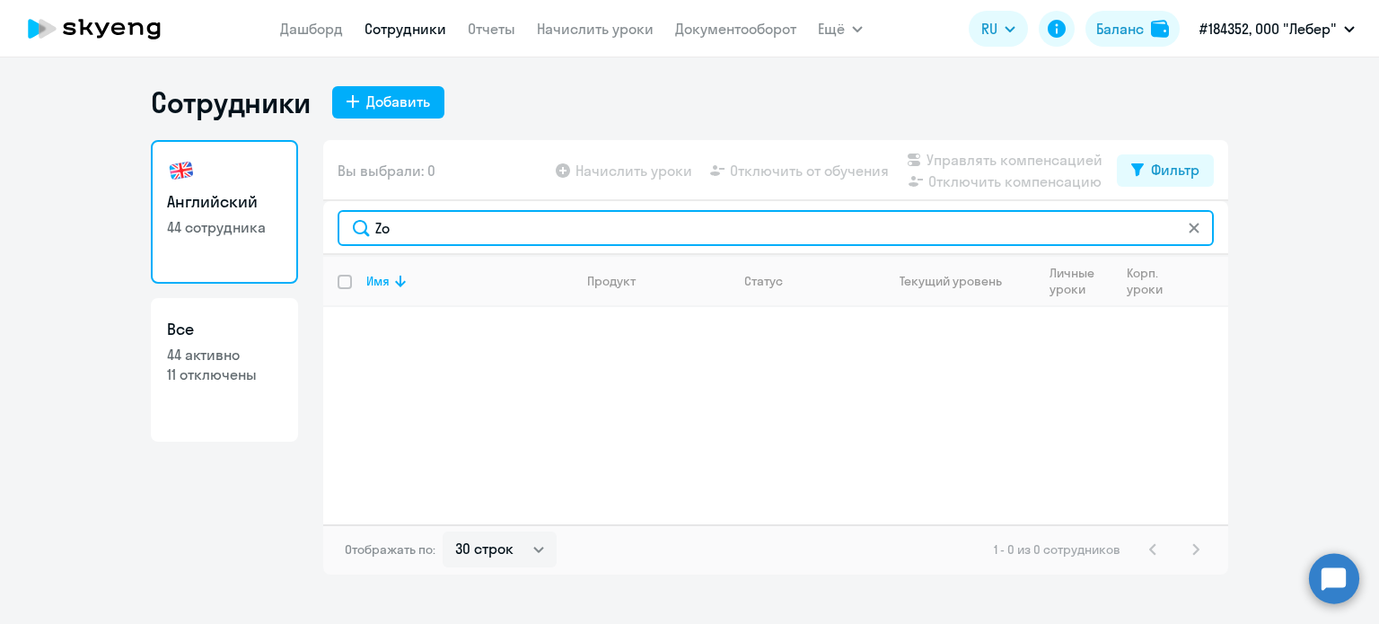
type input "Z"
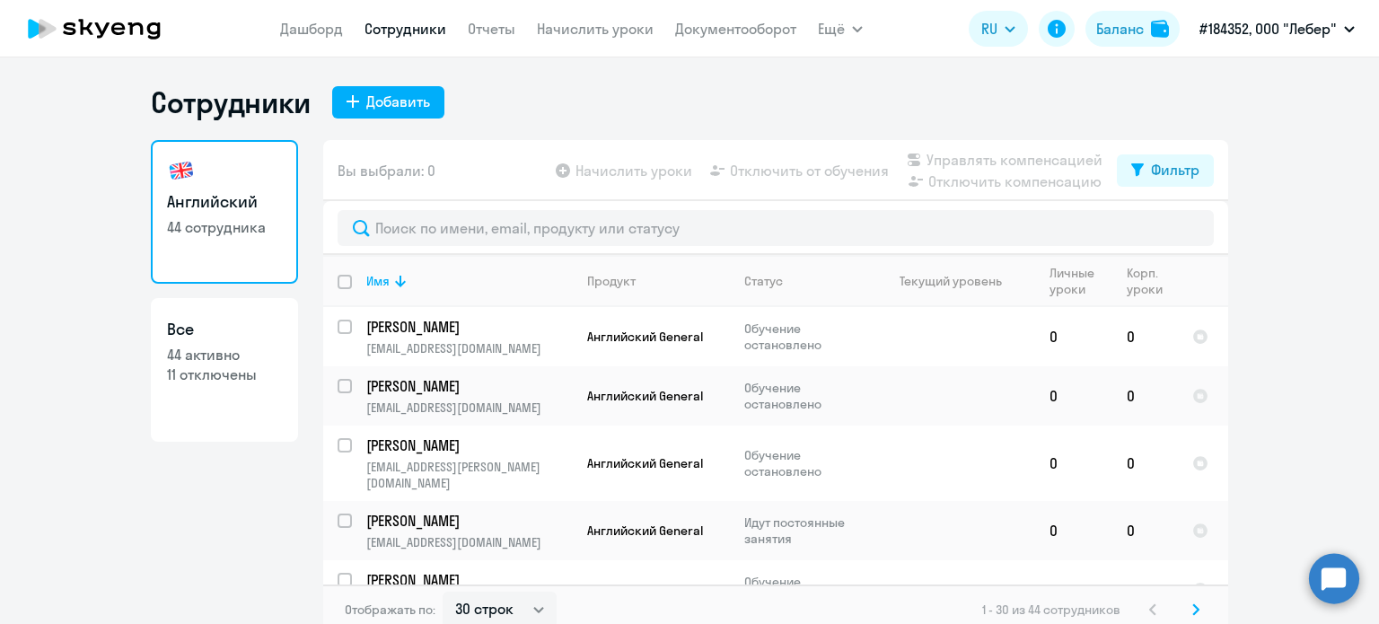
click at [424, 35] on link "Сотрудники" at bounding box center [405, 29] width 82 height 18
click at [395, 100] on div "Добавить" at bounding box center [398, 102] width 64 height 22
select select "english_adult_not_native_speaker"
select select "3"
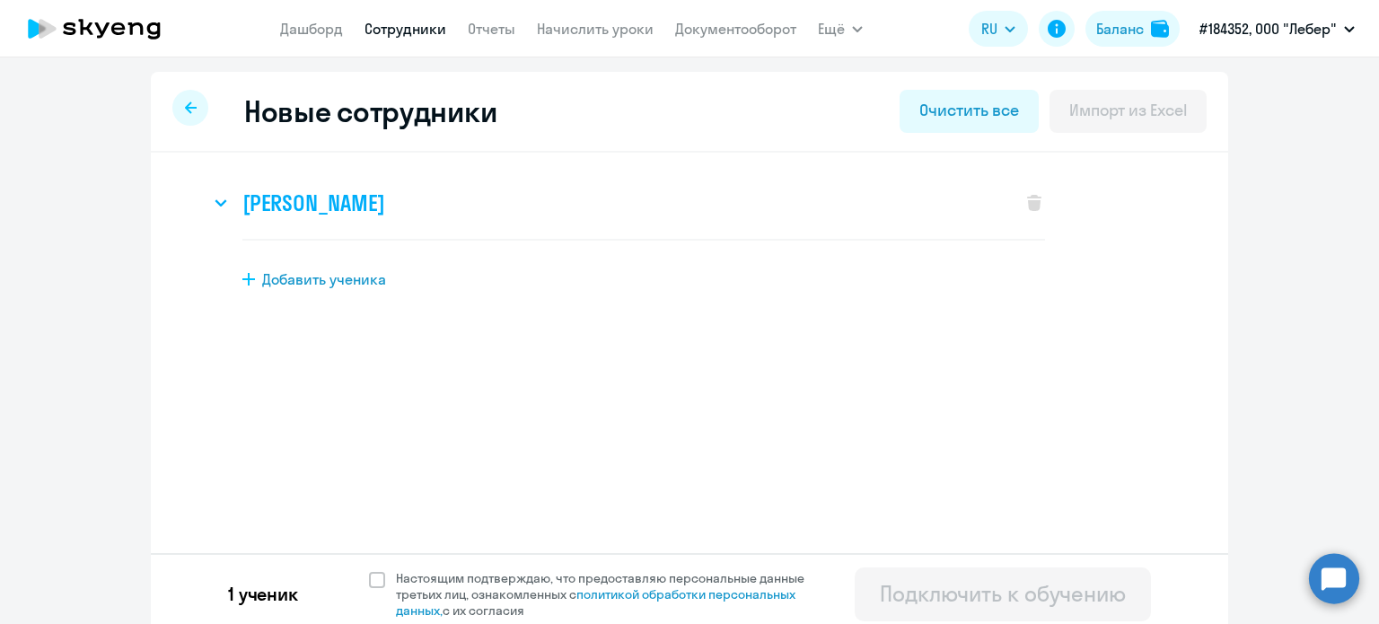
click at [383, 213] on h3 "[PERSON_NAME]" at bounding box center [313, 203] width 142 height 29
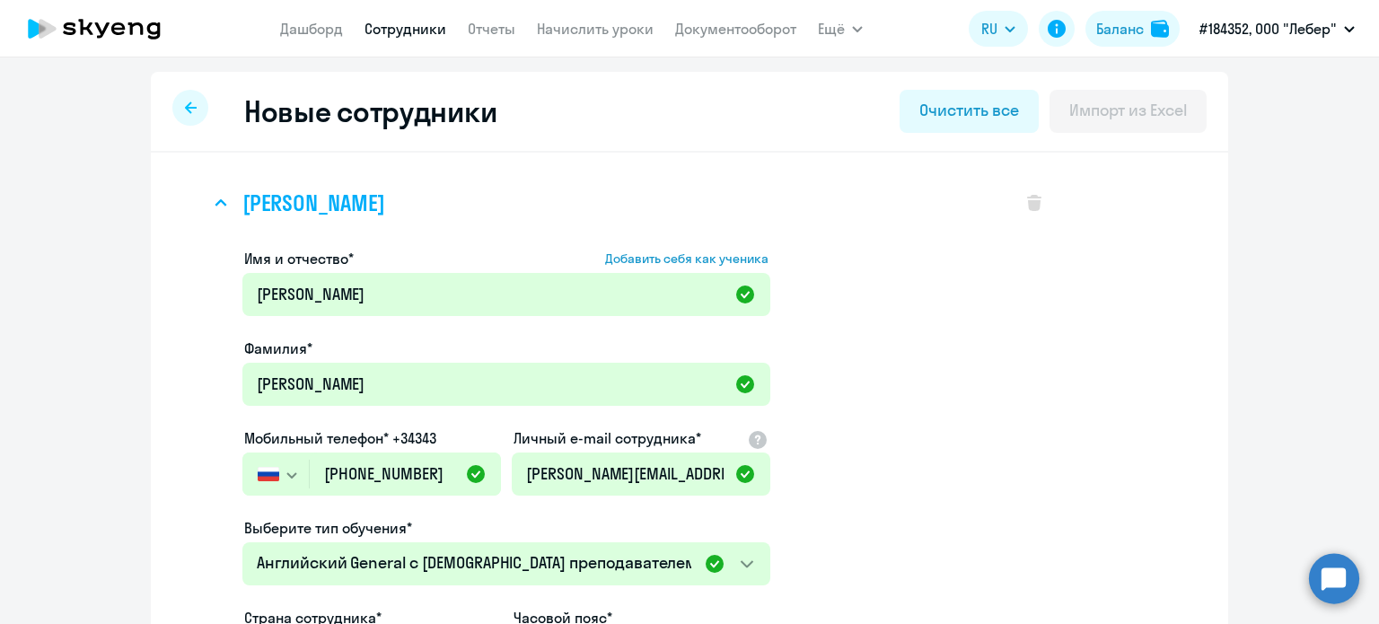
click at [381, 210] on h3 "[PERSON_NAME]" at bounding box center [313, 203] width 142 height 29
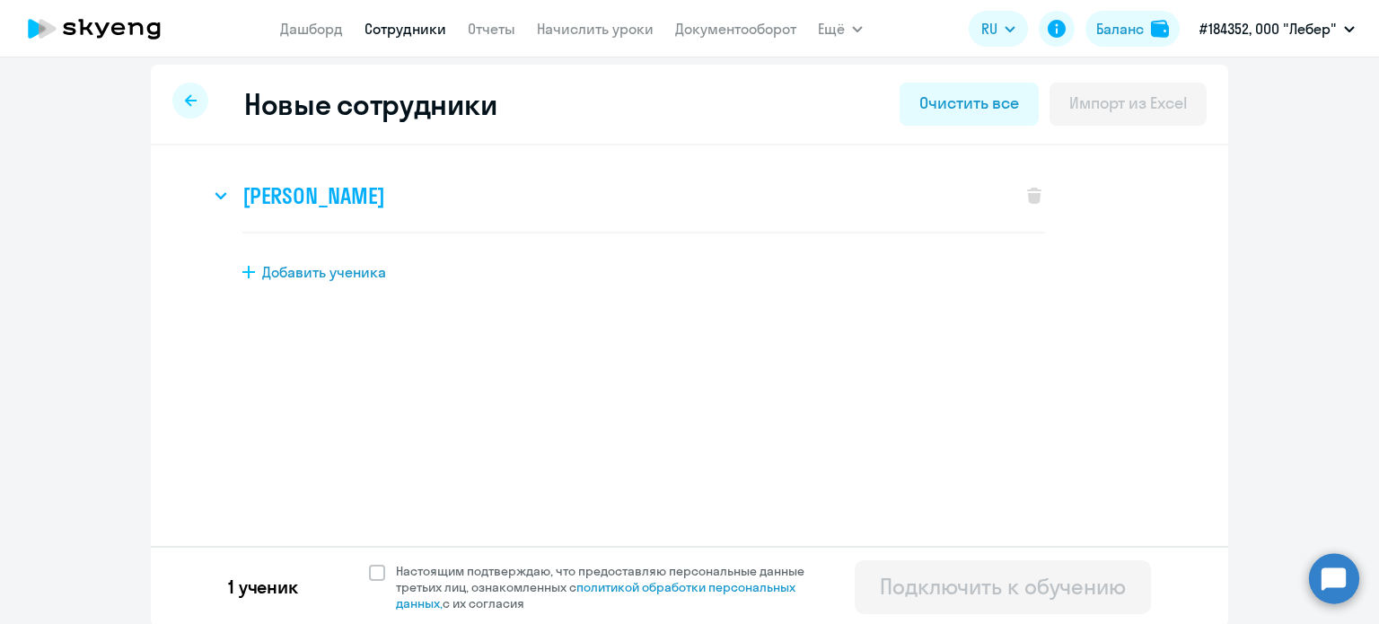
scroll to position [9, 0]
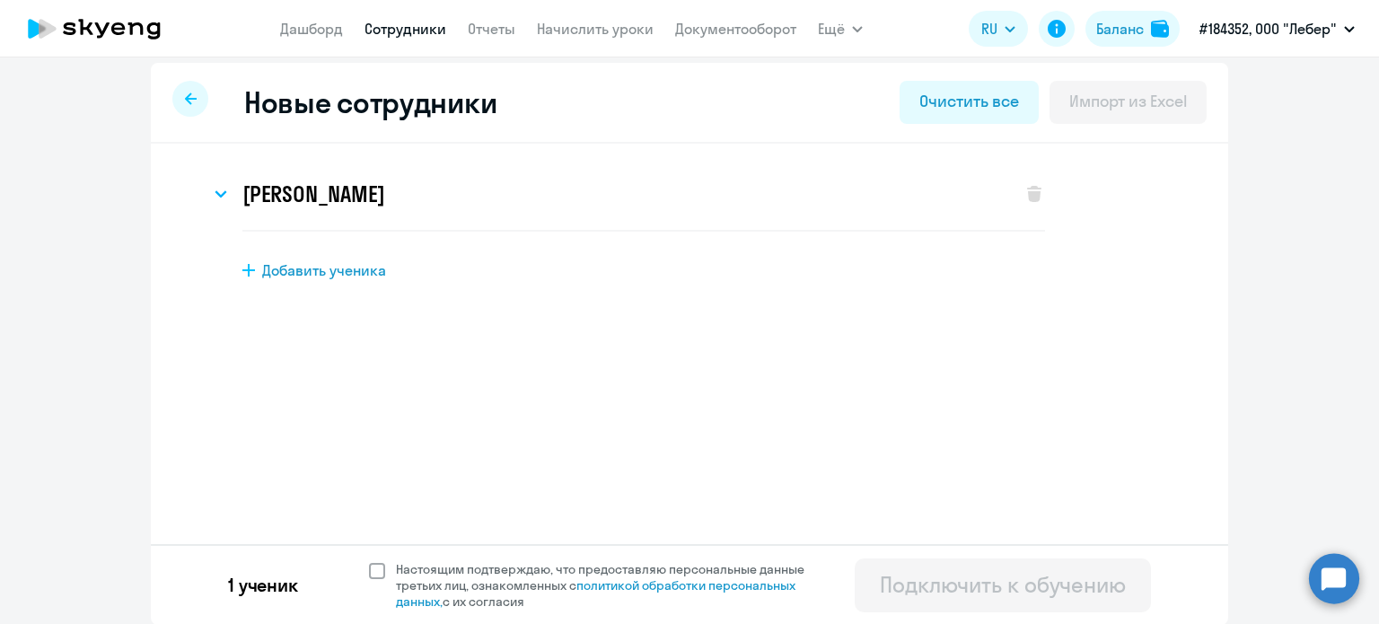
click at [369, 580] on label "Настоящим подтверждаю, что предоставляю персональные данные третьих лиц, ознако…" at bounding box center [597, 585] width 457 height 48
click at [368, 561] on input "Настоящим подтверждаю, что предоставляю персональные данные третьих лиц, ознако…" at bounding box center [368, 560] width 1 height 1
checkbox input "true"
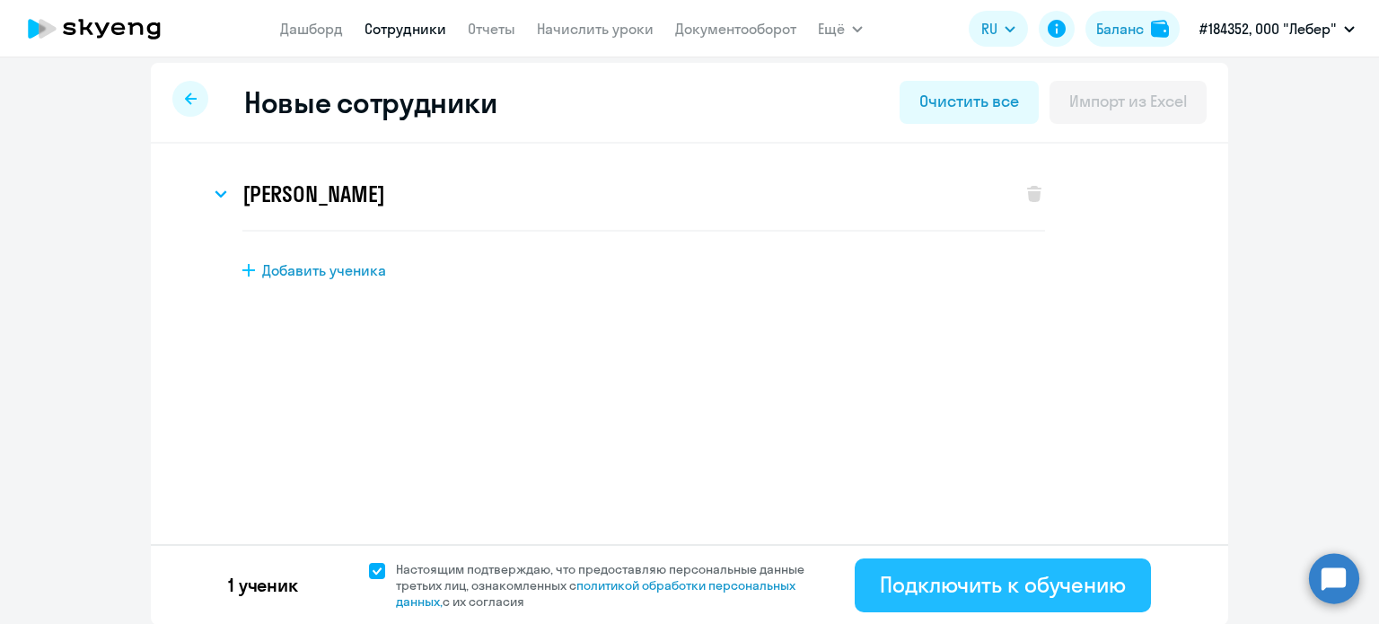
click at [1031, 597] on div "Подключить к обучению" at bounding box center [1003, 584] width 246 height 29
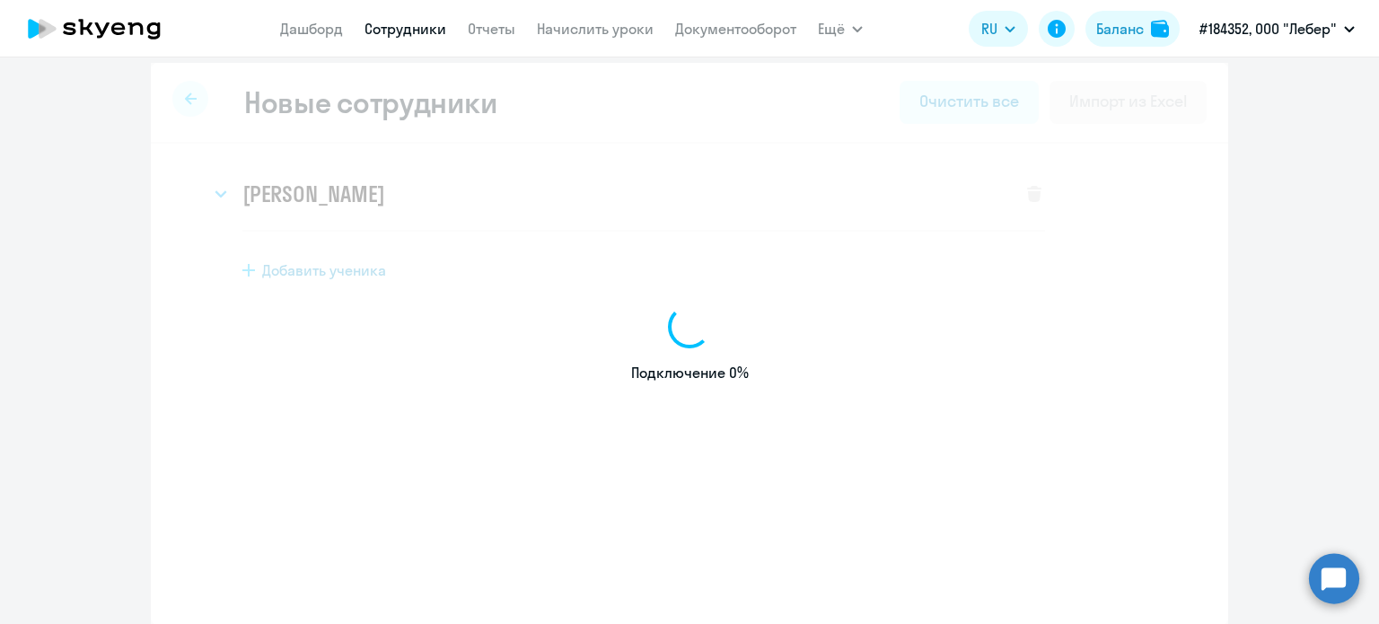
select select "english_adult_not_native_speaker"
select select "3"
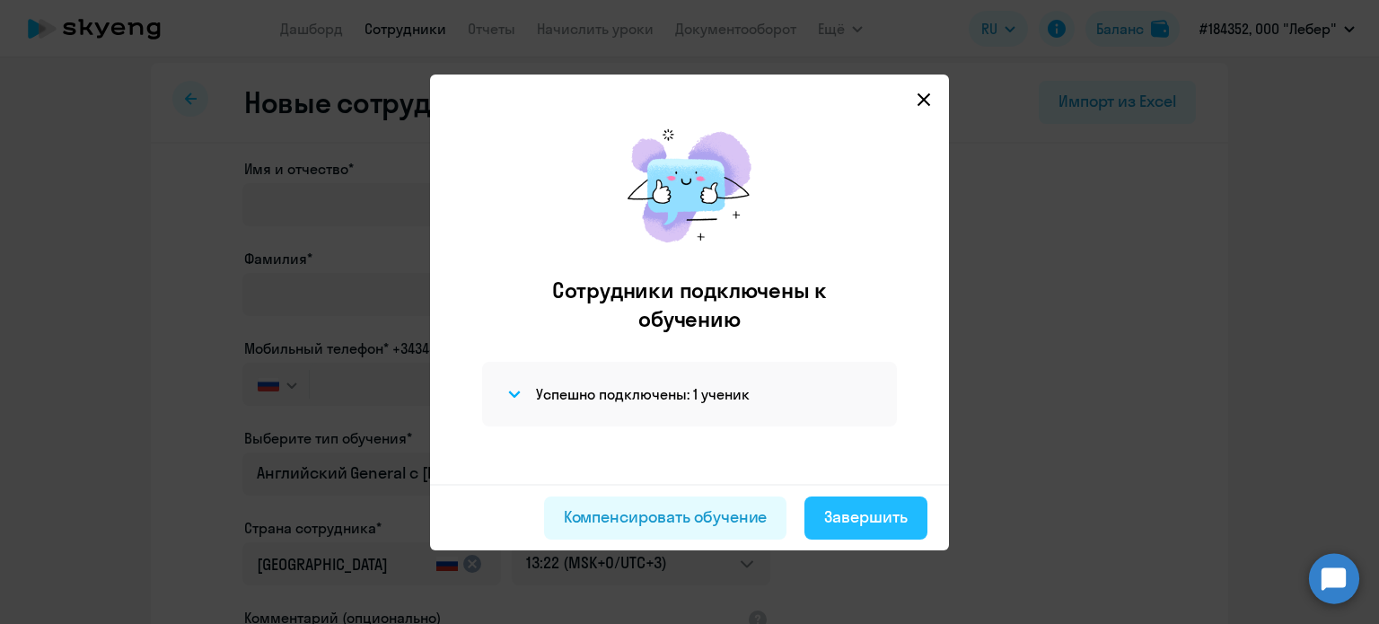
click at [855, 516] on div "Завершить" at bounding box center [865, 516] width 83 height 23
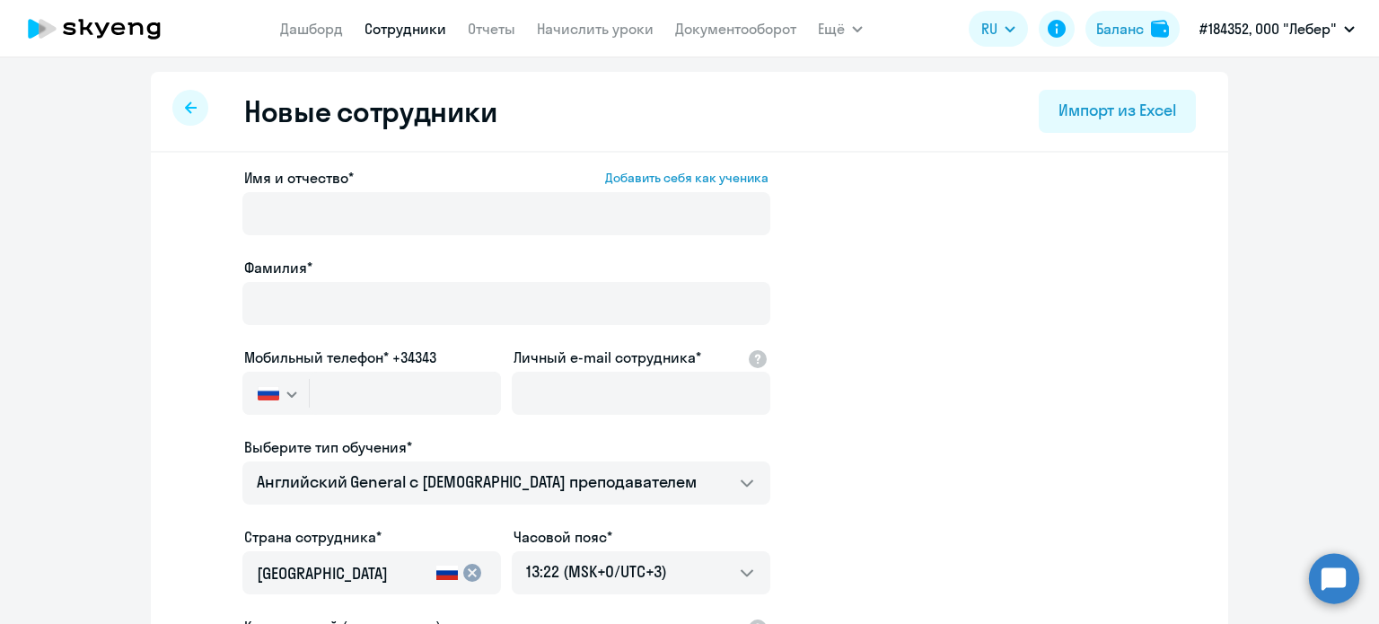
select select "30"
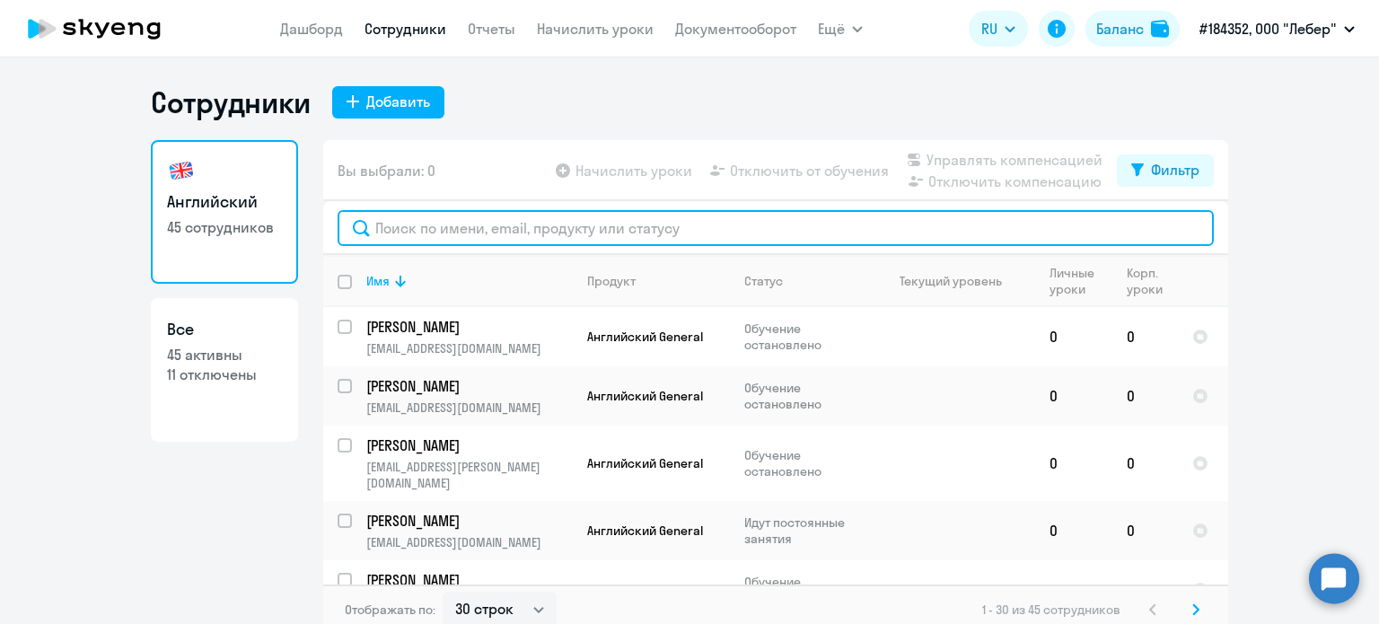
click at [373, 240] on input "text" at bounding box center [776, 228] width 876 height 36
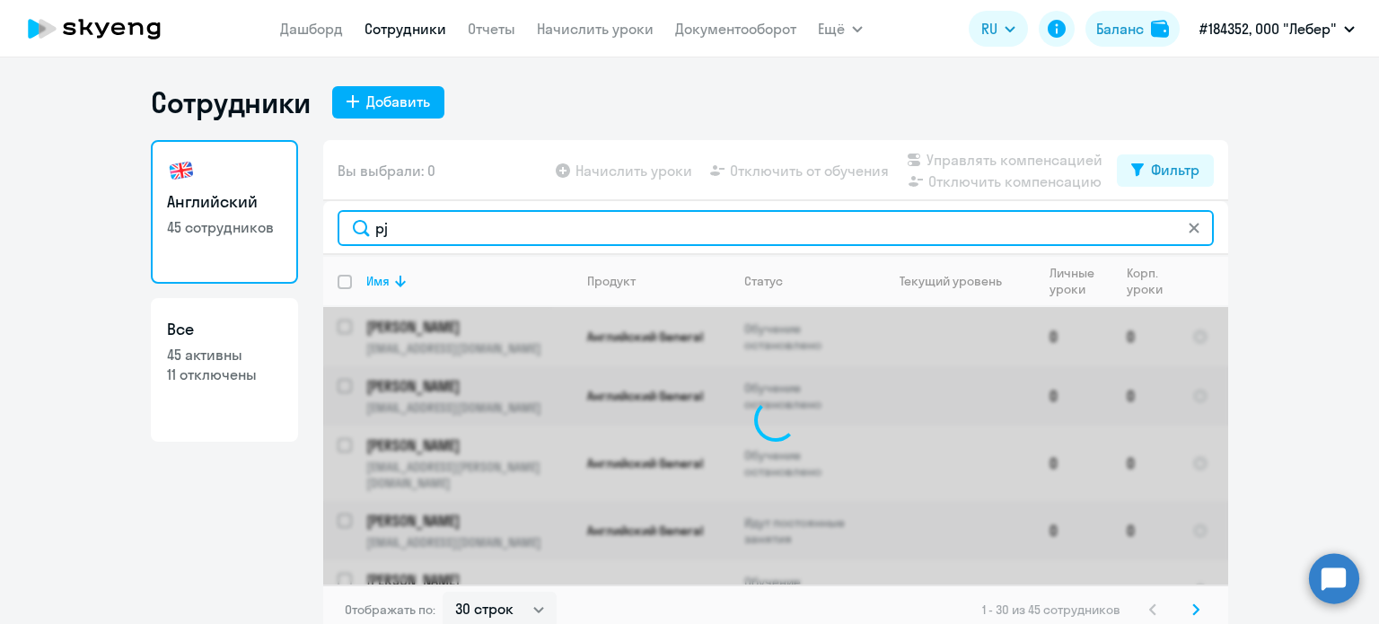
type input "p"
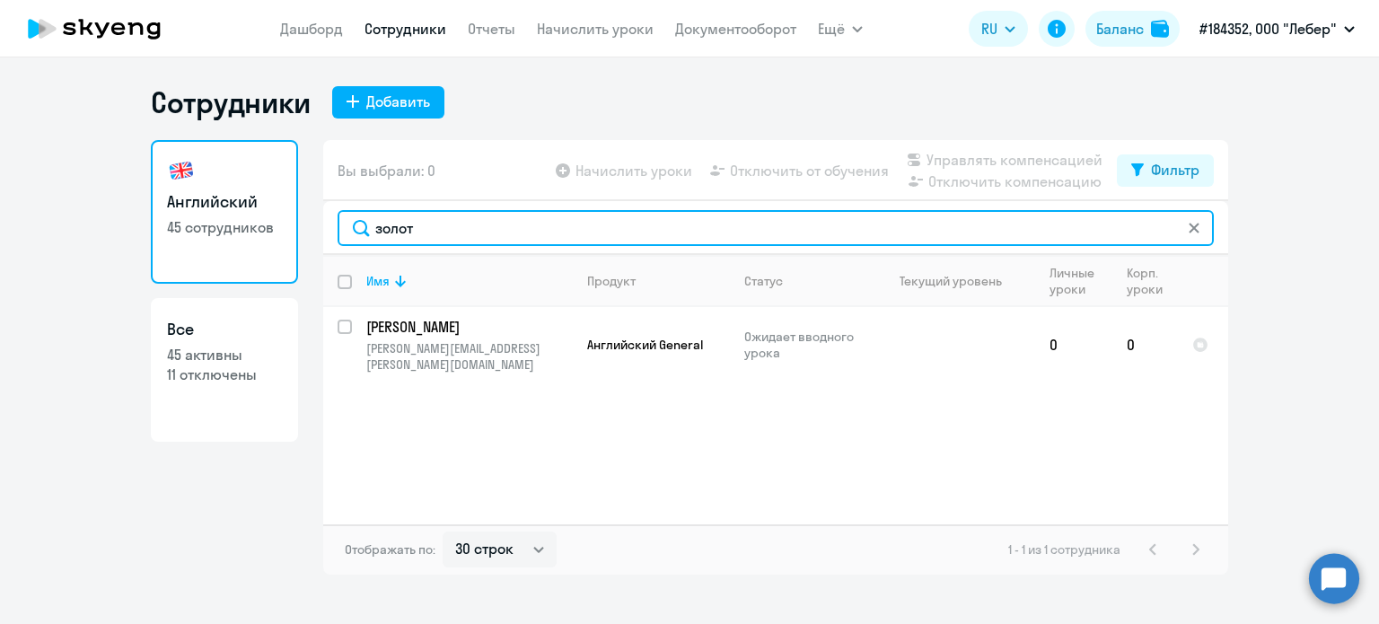
type input "золот"
drag, startPoint x: 423, startPoint y: 229, endPoint x: 339, endPoint y: 197, distance: 89.5
click at [338, 204] on div "золот" at bounding box center [775, 228] width 905 height 54
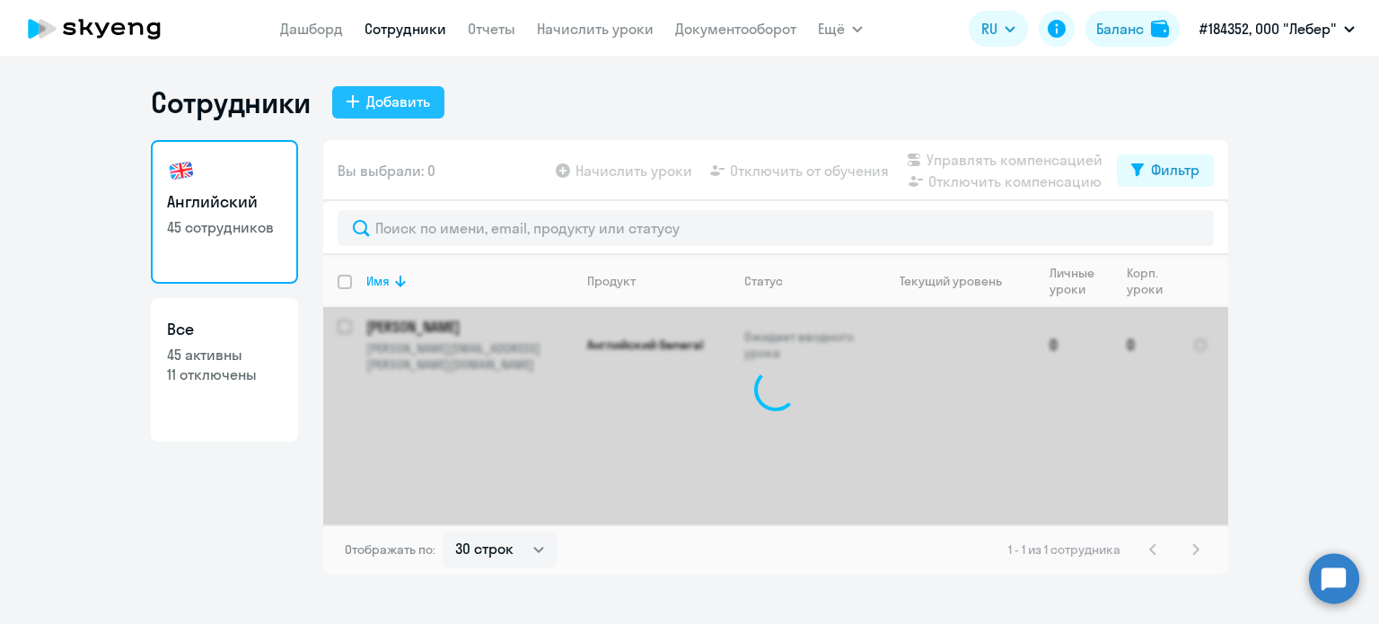
click at [409, 89] on button "Добавить" at bounding box center [388, 102] width 112 height 32
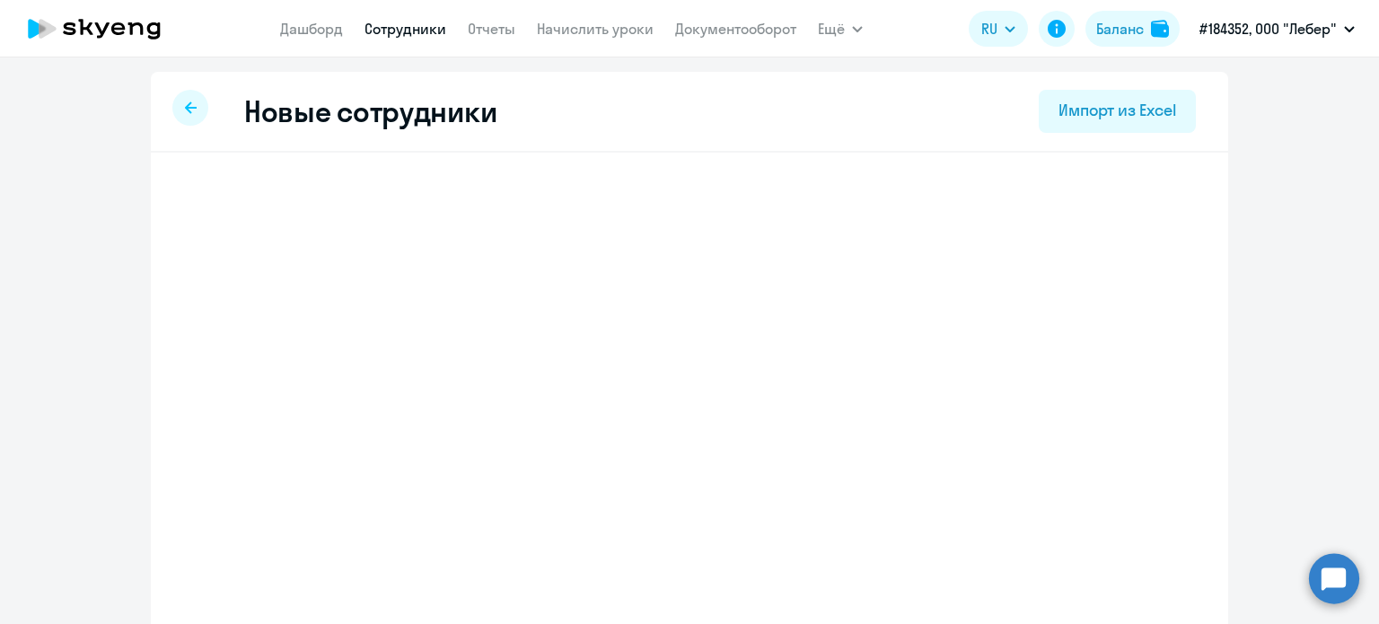
select select "english_adult_not_native_speaker"
select select "3"
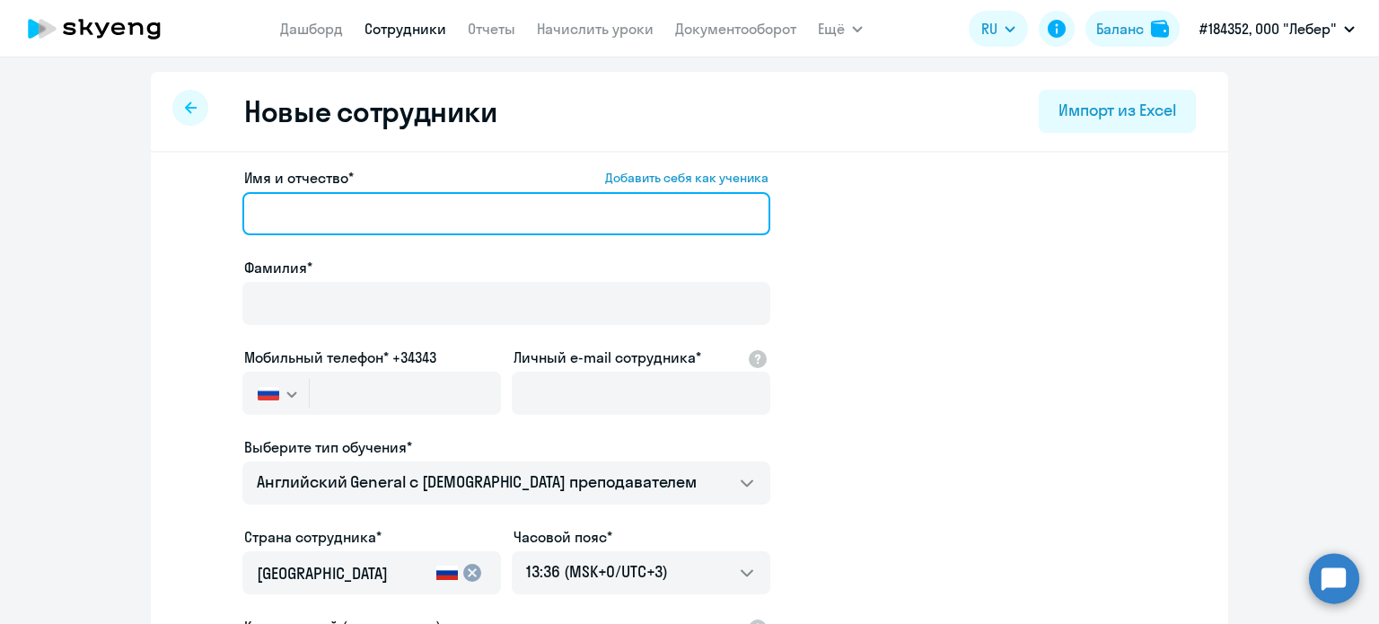
click at [353, 226] on input "Имя и отчество* Добавить себя как ученика" at bounding box center [506, 213] width 528 height 43
click at [355, 225] on input "Имя и отчество* Добавить себя как ученика" at bounding box center [506, 213] width 528 height 43
click at [642, 208] on input "Имя и отчество* Добавить себя как ученика" at bounding box center [506, 213] width 528 height 43
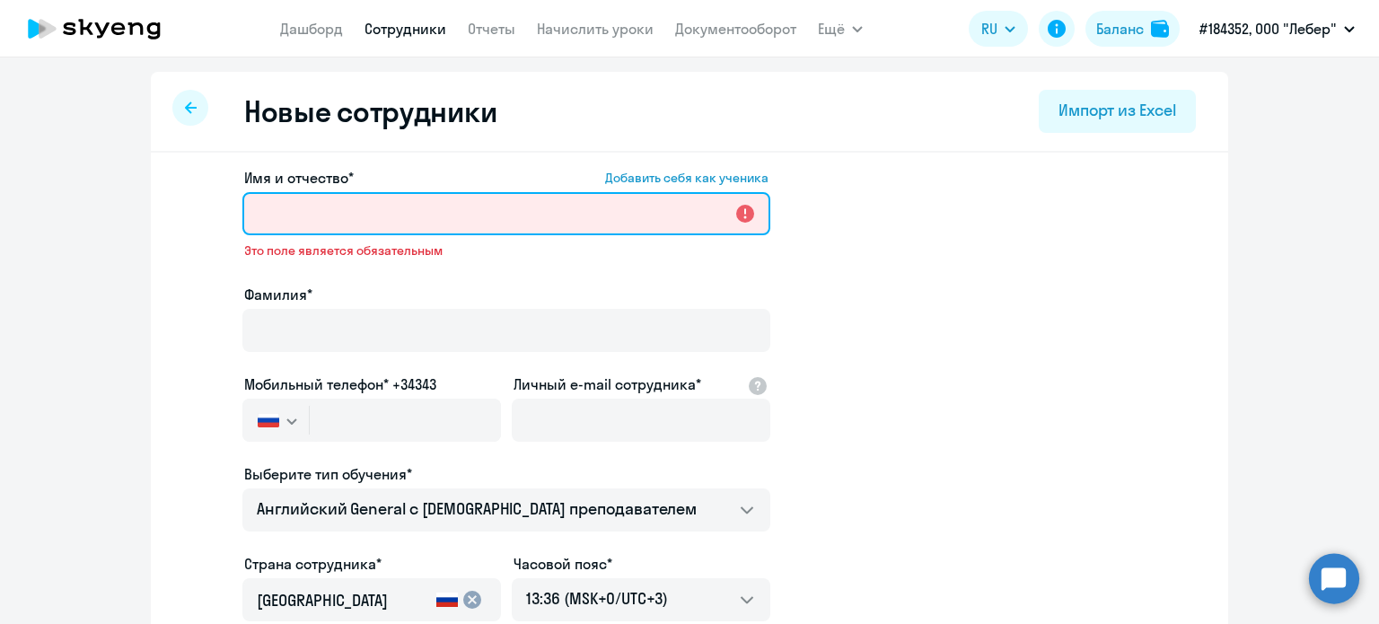
paste input "Адель"
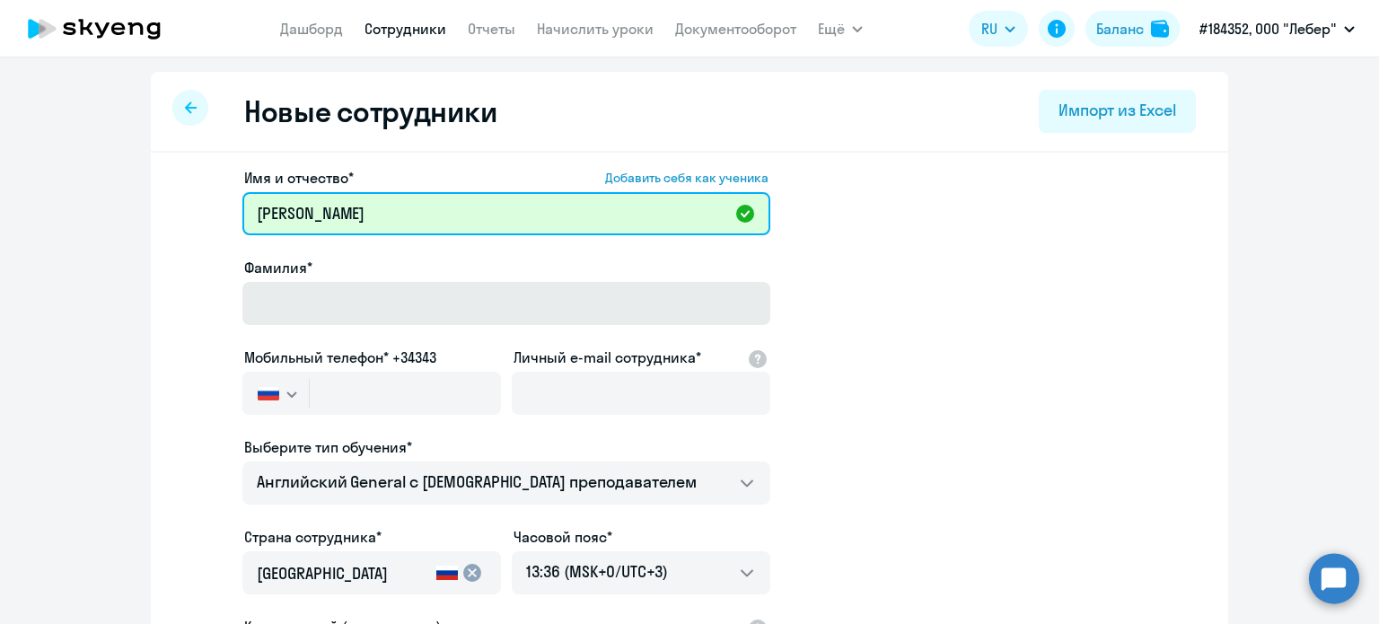
type input "Адель"
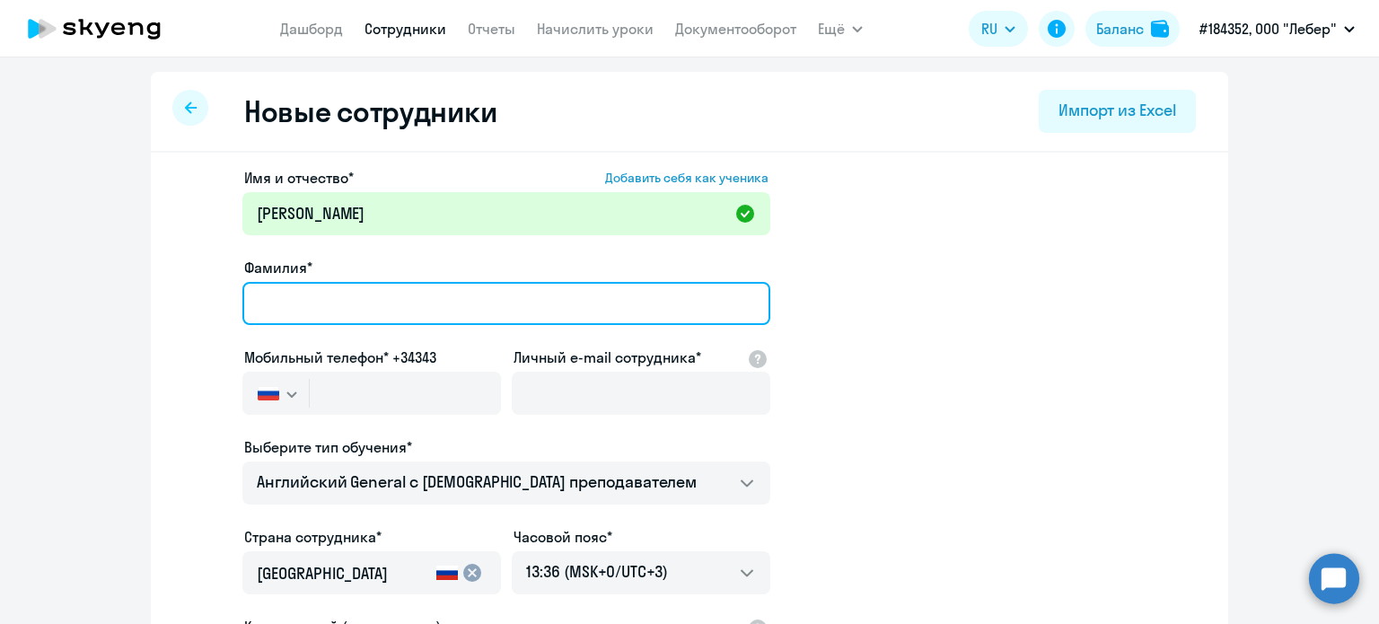
click at [321, 300] on input "Фамилия*" at bounding box center [506, 303] width 528 height 43
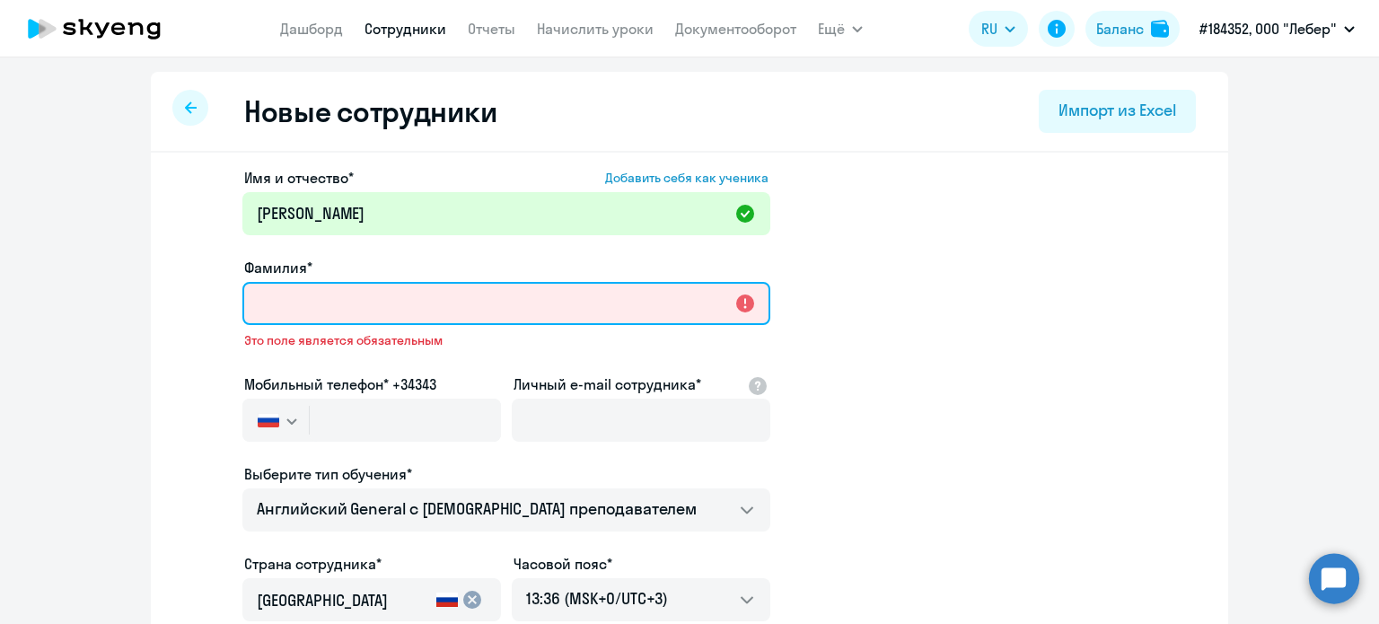
paste input "Мавлетшин"
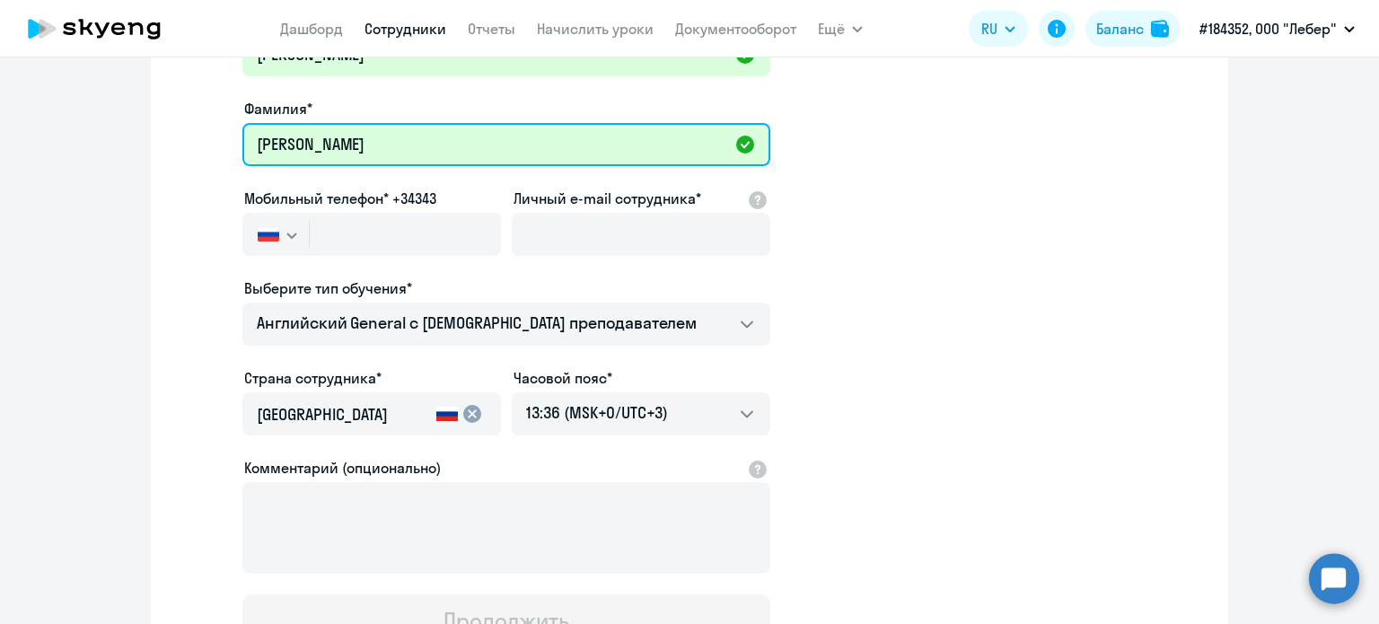
scroll to position [180, 0]
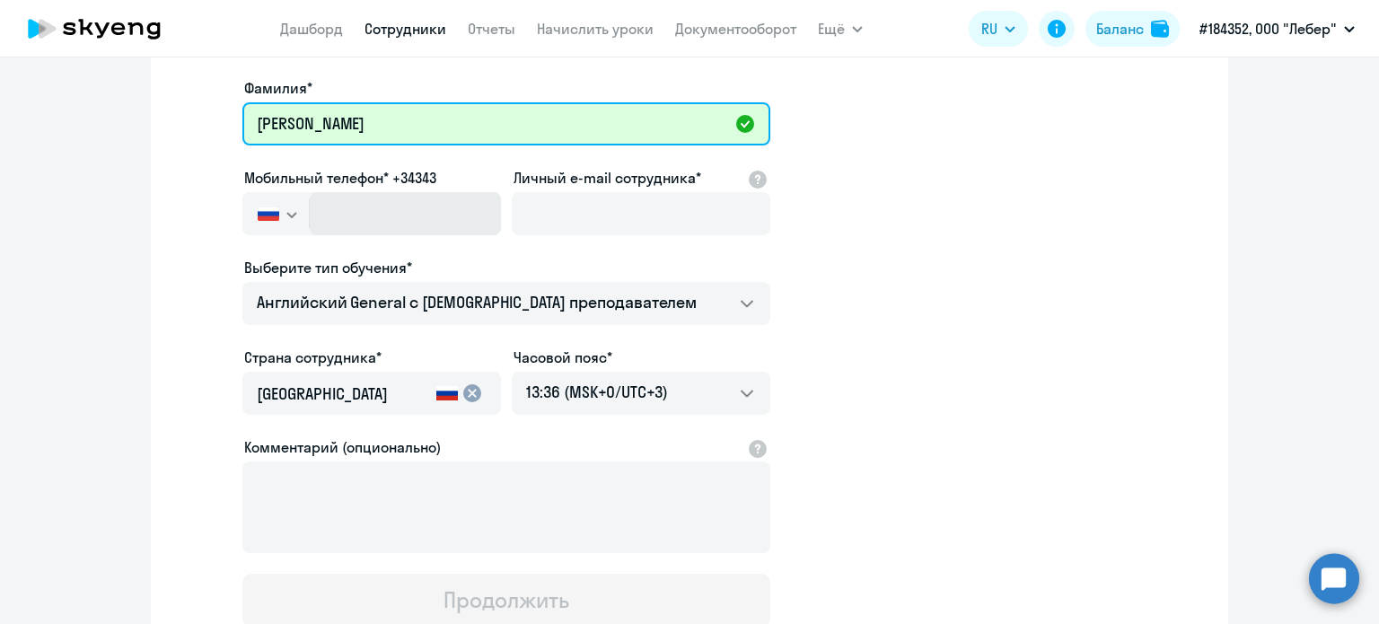
type input "Мавлетшин"
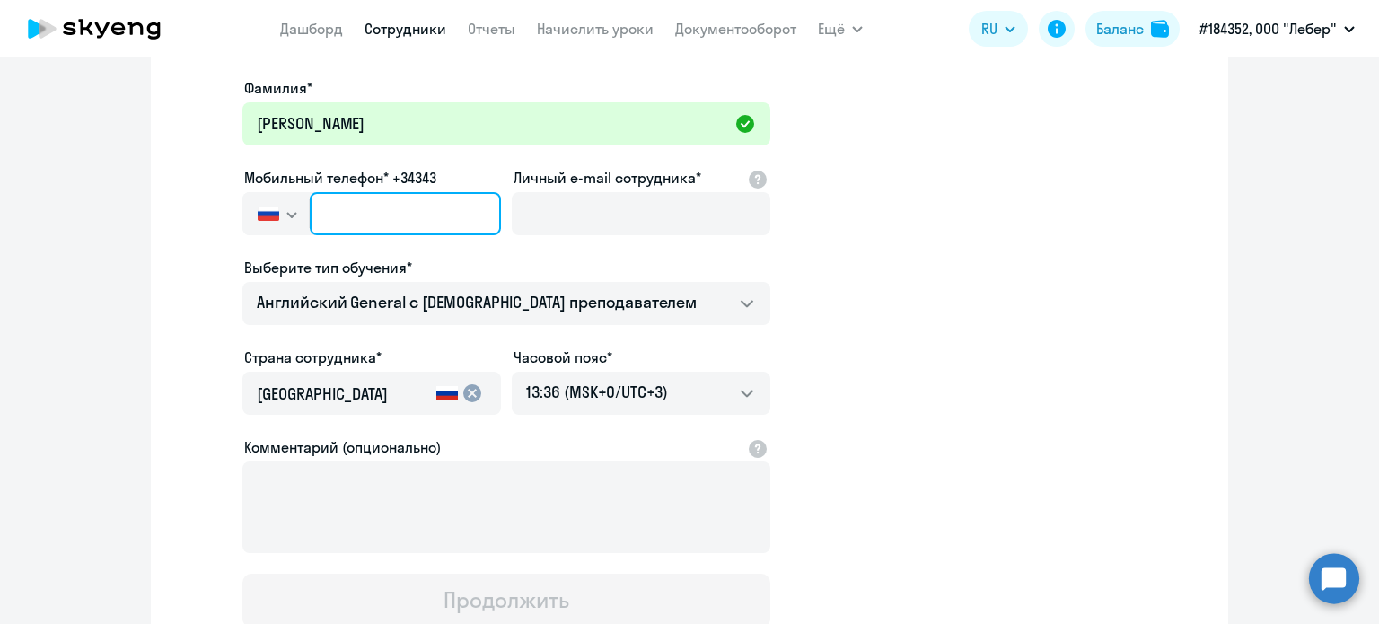
click at [367, 216] on input "text" at bounding box center [405, 213] width 191 height 43
paste input "+7 926 239-93-30"
type input "+7 926 239-93-30"
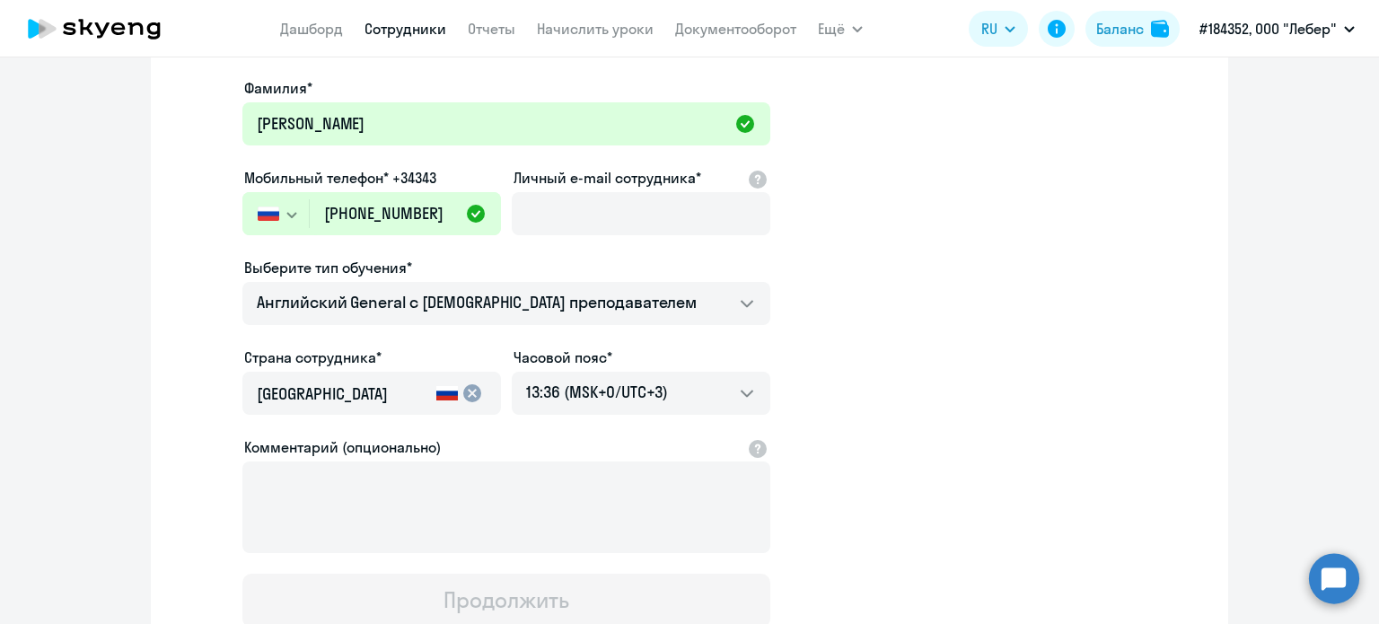
click at [621, 157] on div "Имя и отчество* Добавить себя как ученика Адель Фамилия* Мавлетшин Мобильный те…" at bounding box center [506, 307] width 528 height 640
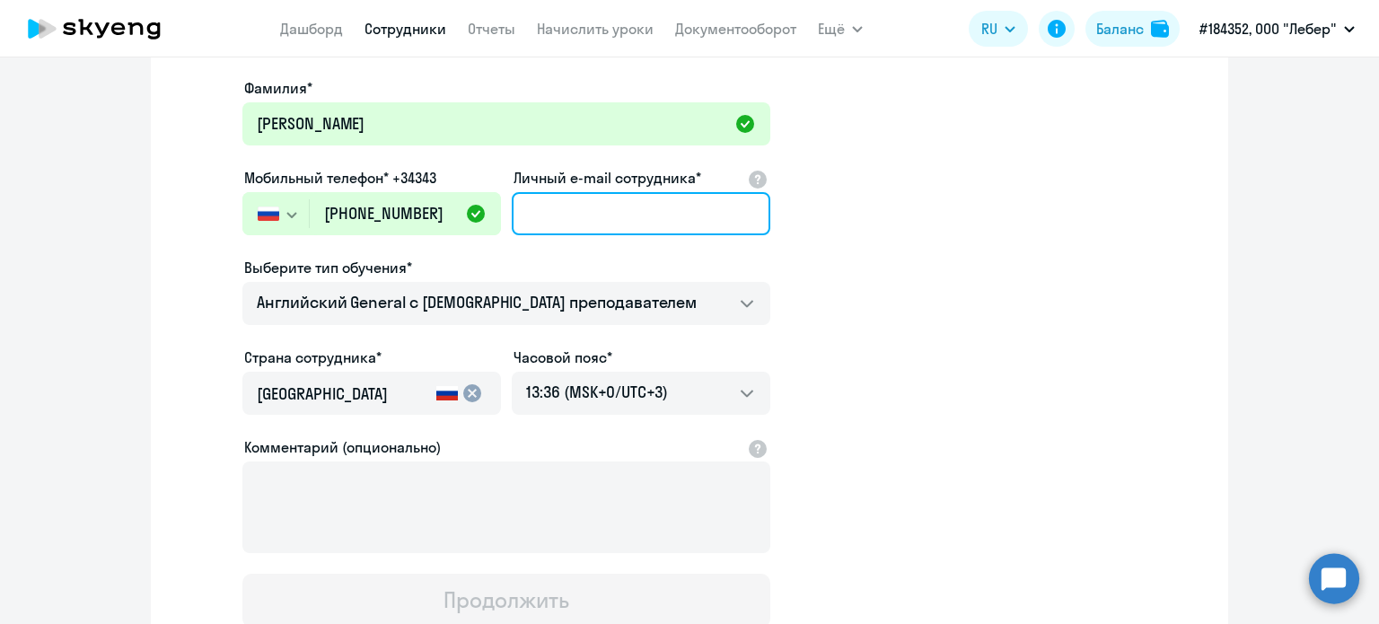
click at [603, 219] on input "Личный e-mail сотрудника*" at bounding box center [641, 213] width 259 height 43
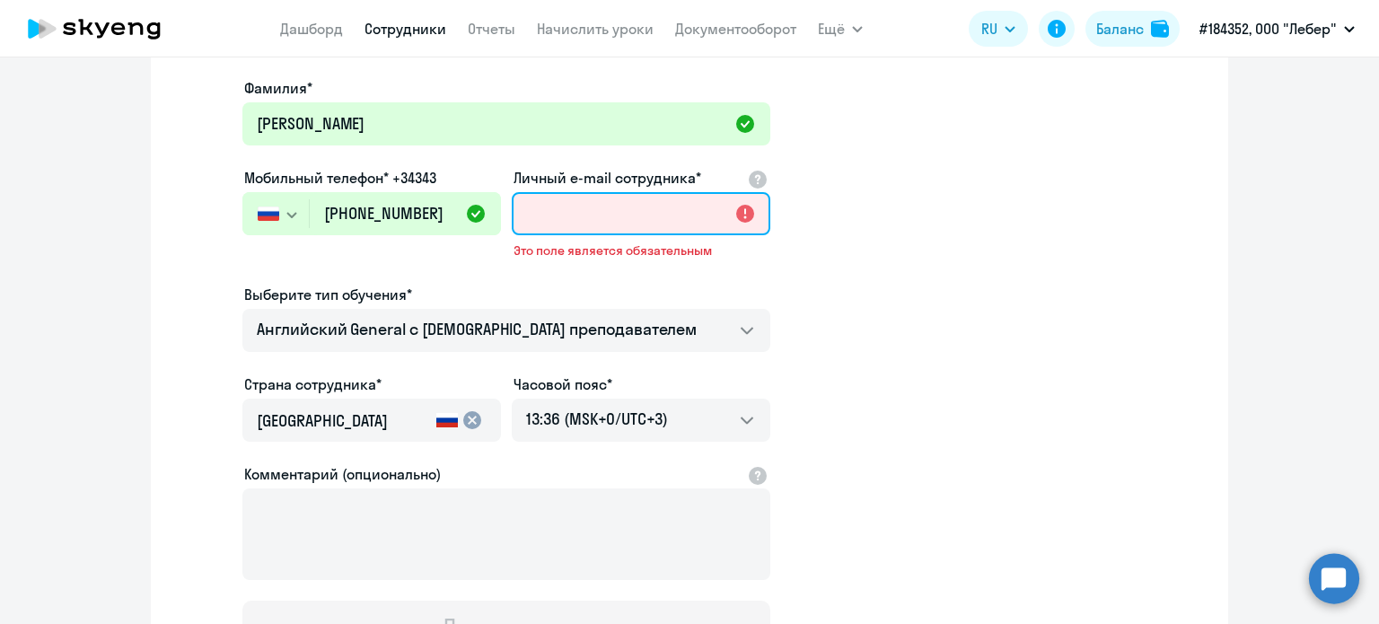
paste input "mavletshin@leber.ru"
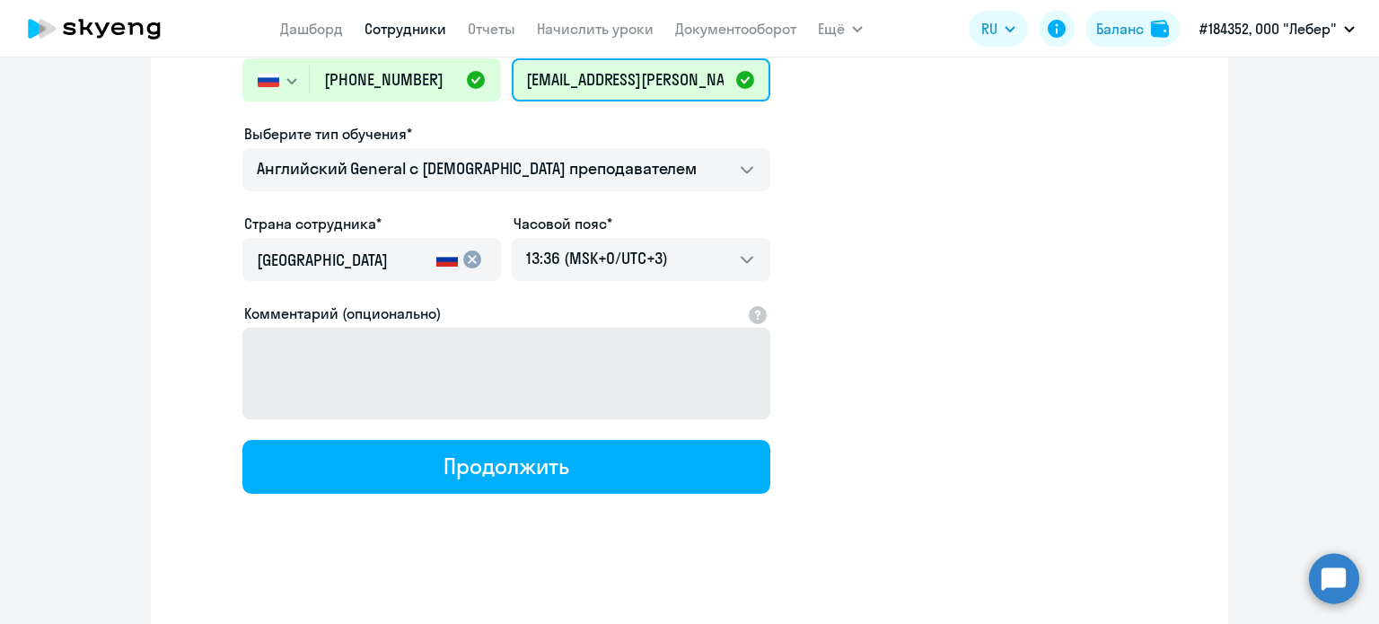
scroll to position [315, 0]
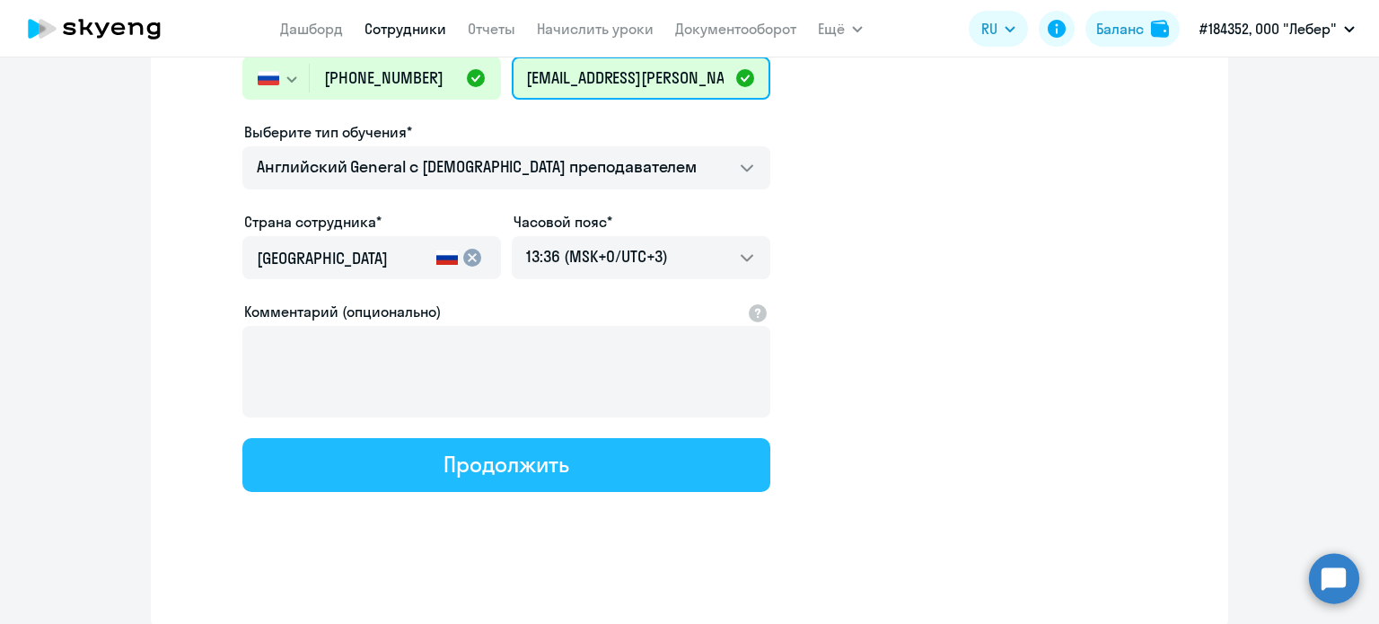
type input "mavletshin@leber.ru"
click at [576, 484] on button "Продолжить" at bounding box center [506, 465] width 528 height 54
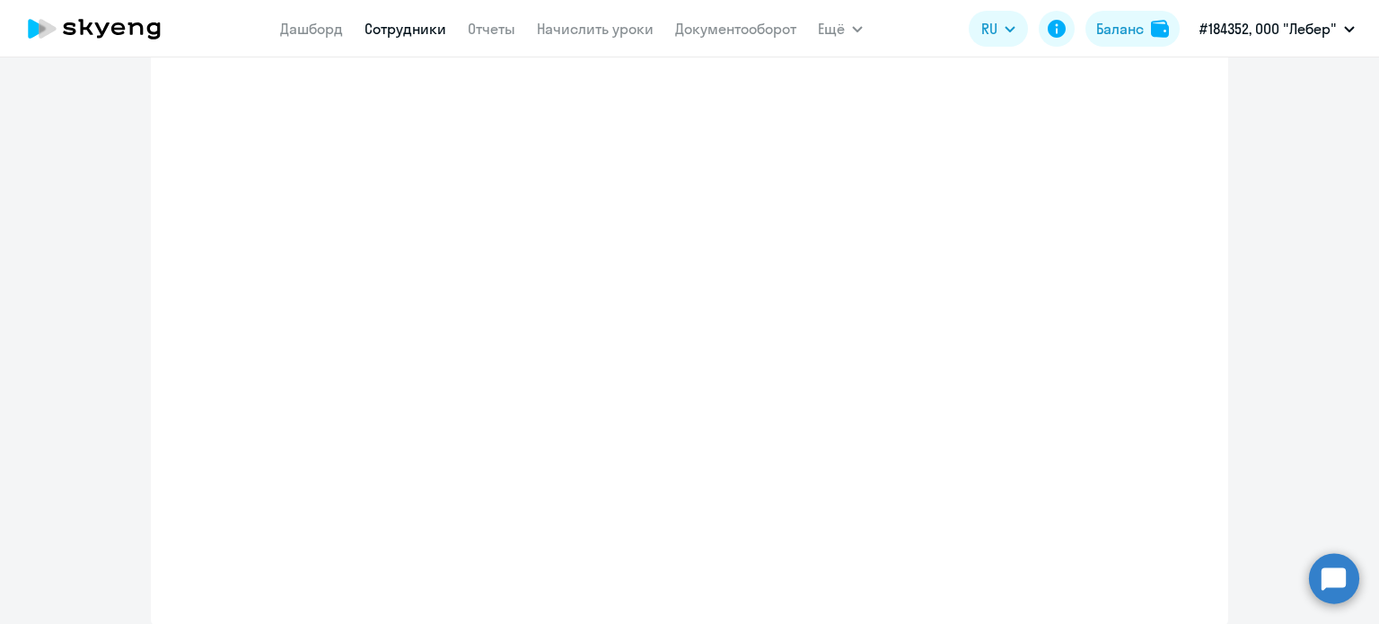
select select "english_adult_not_native_speaker"
select select "3"
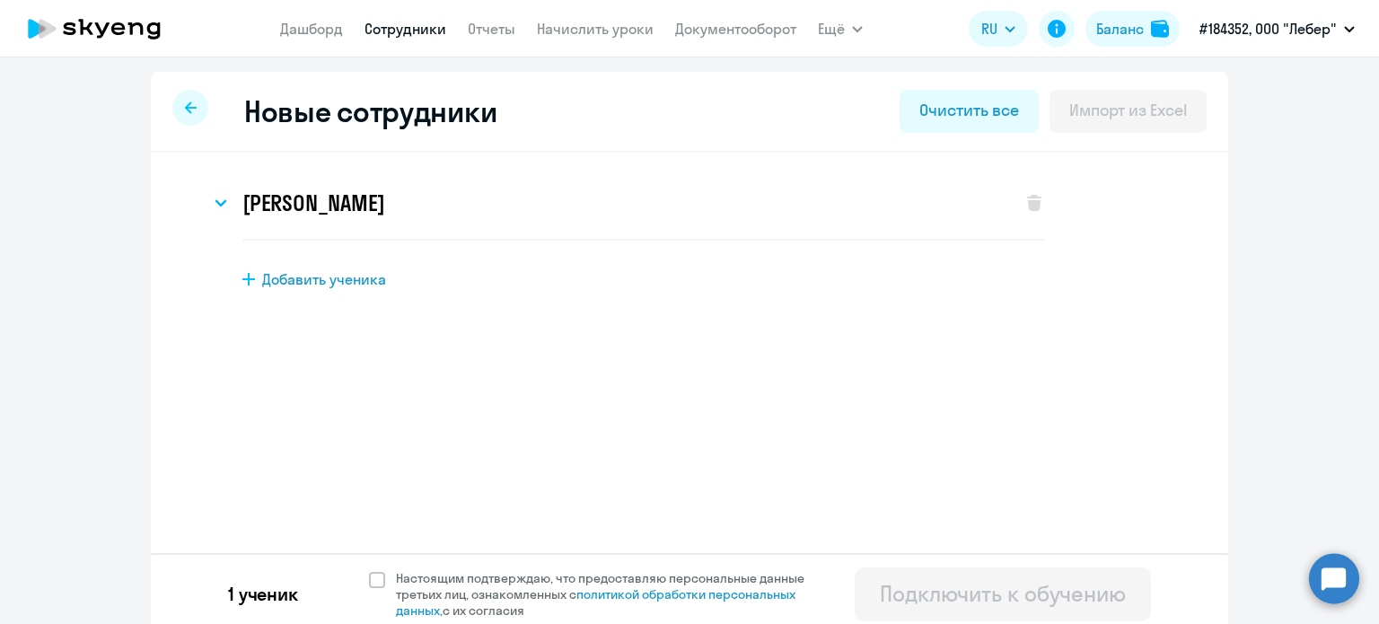
scroll to position [9, 0]
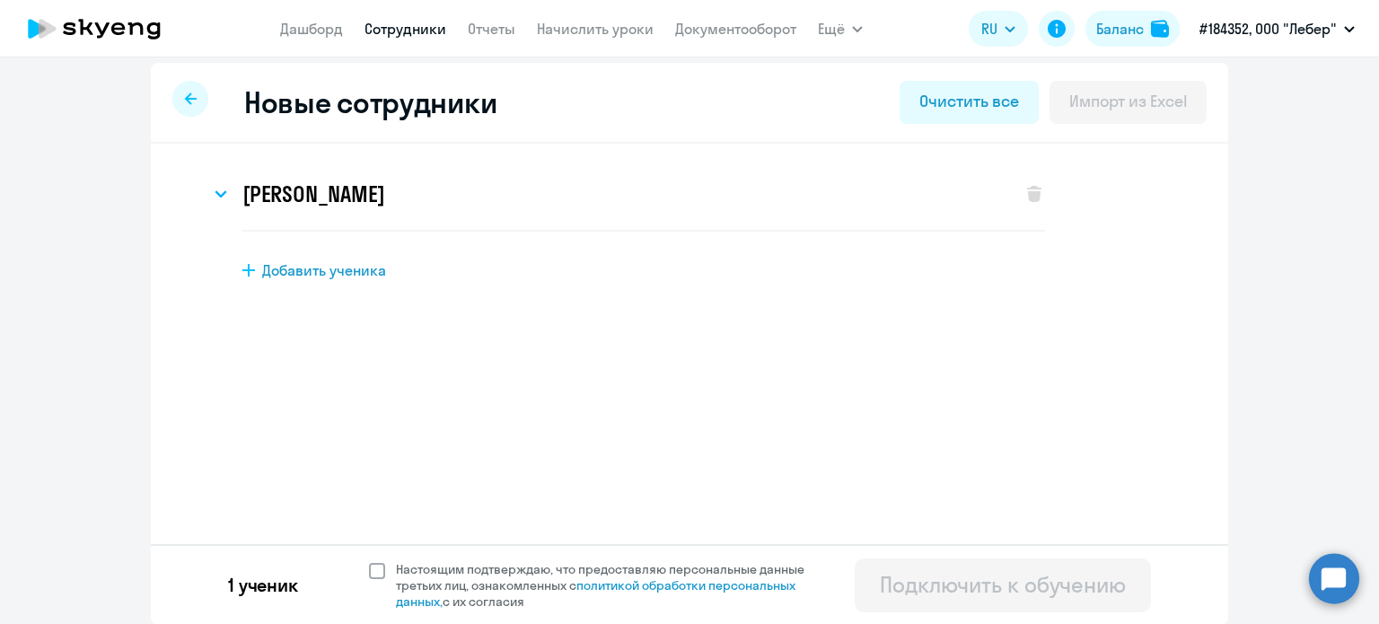
click at [369, 571] on span at bounding box center [377, 571] width 16 height 16
click at [368, 561] on input "Настоящим подтверждаю, что предоставляю персональные данные третьих лиц, ознако…" at bounding box center [368, 560] width 1 height 1
checkbox input "true"
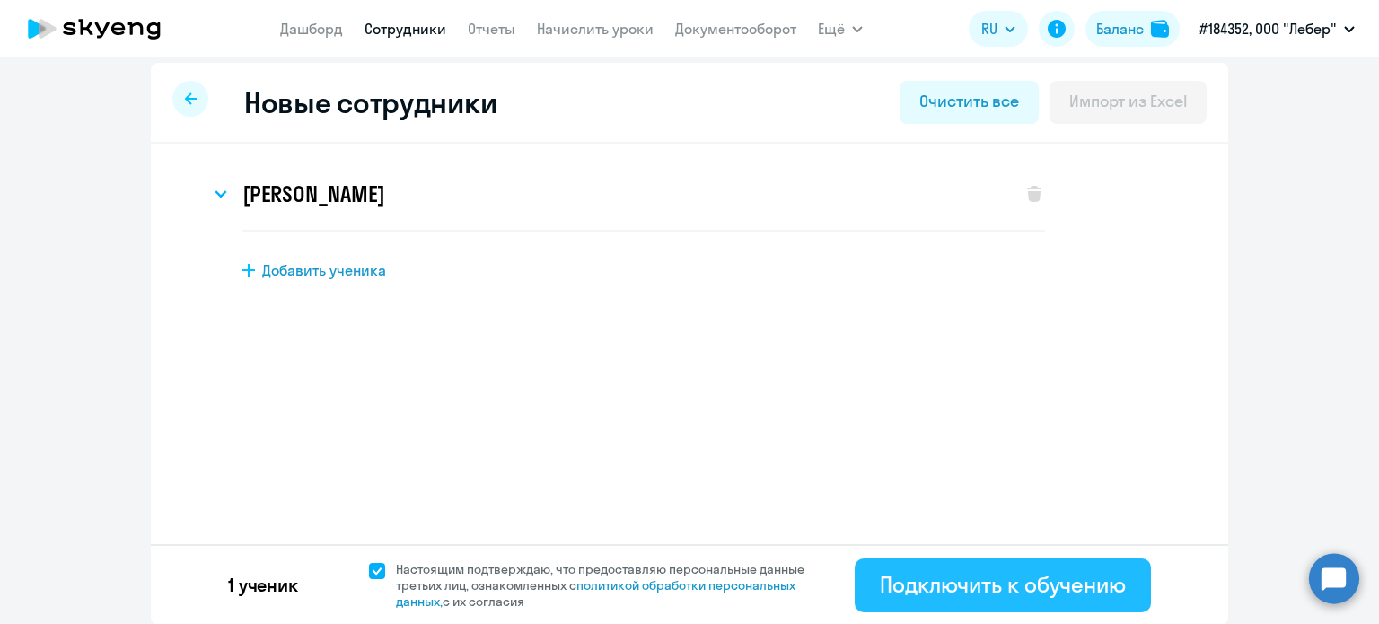
click at [970, 574] on div "Подключить к обучению" at bounding box center [1003, 584] width 246 height 29
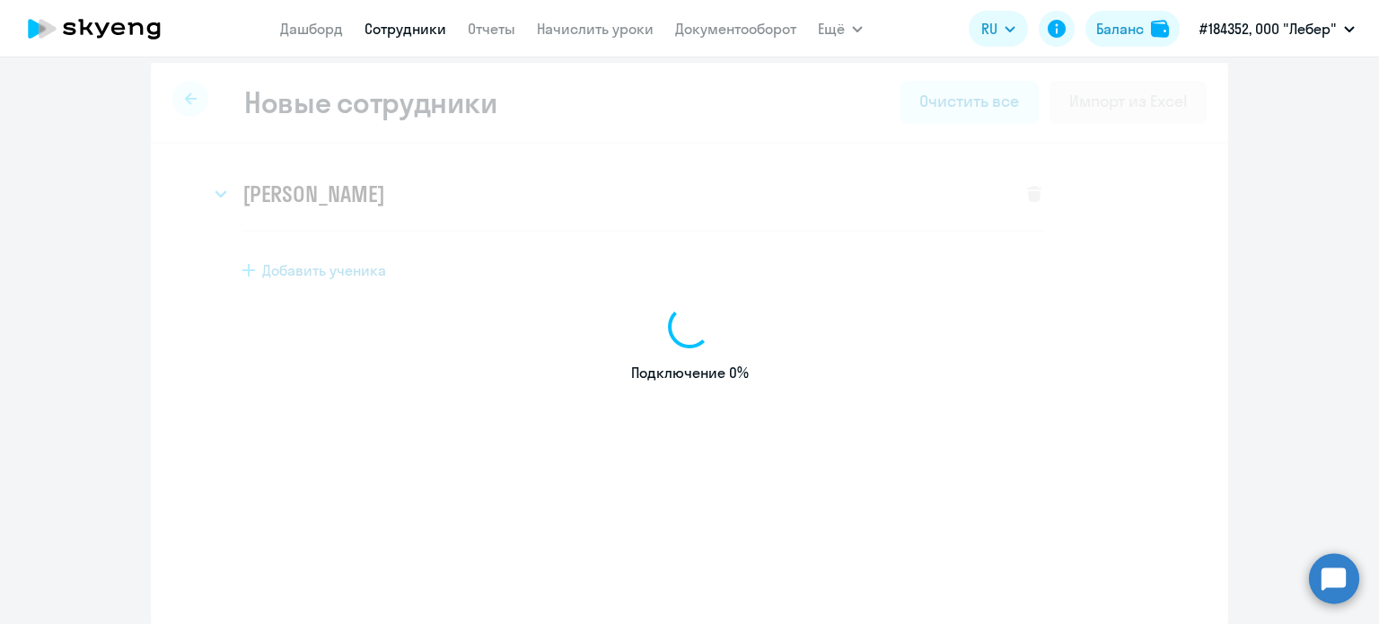
select select "english_adult_not_native_speaker"
select select "3"
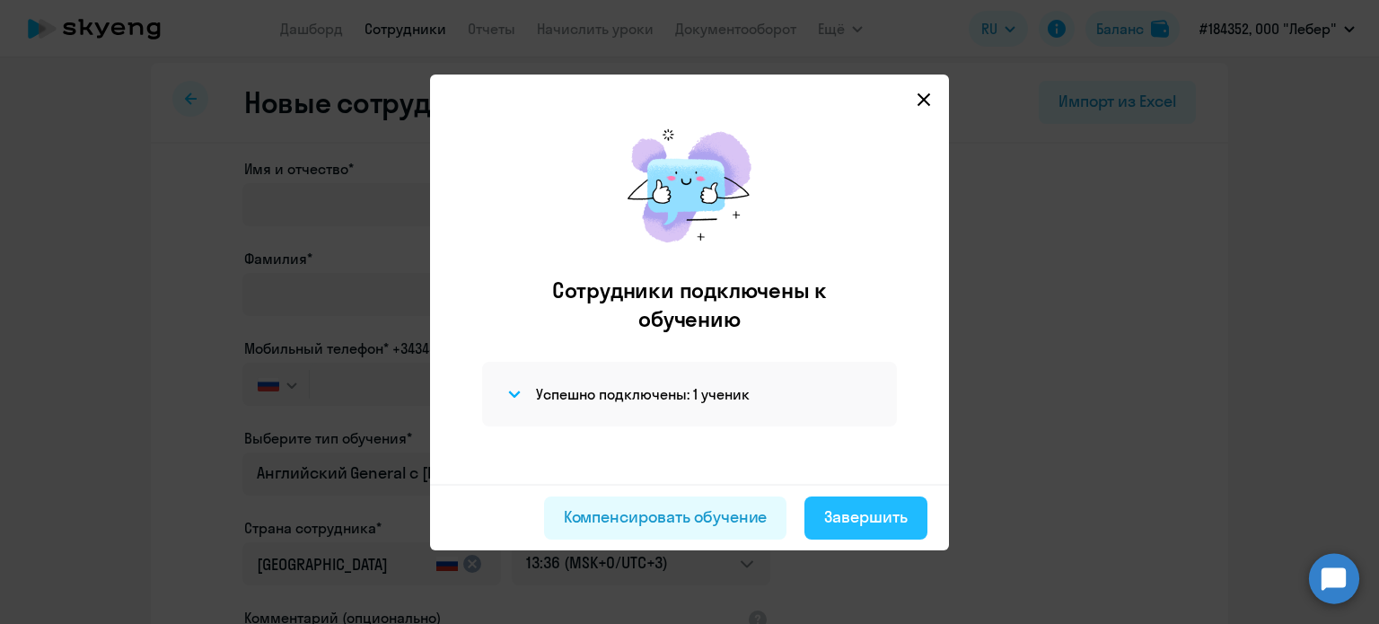
click at [899, 520] on div "Завершить" at bounding box center [865, 516] width 83 height 23
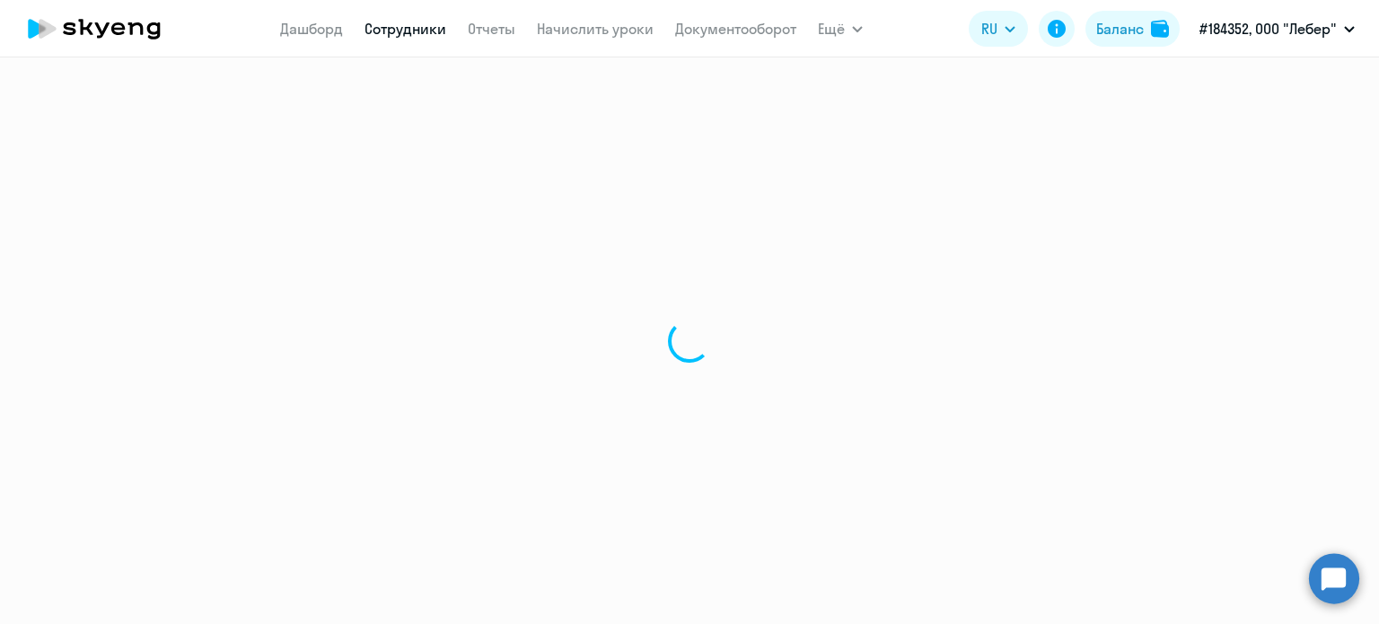
select select "30"
